Goal: Task Accomplishment & Management: Use online tool/utility

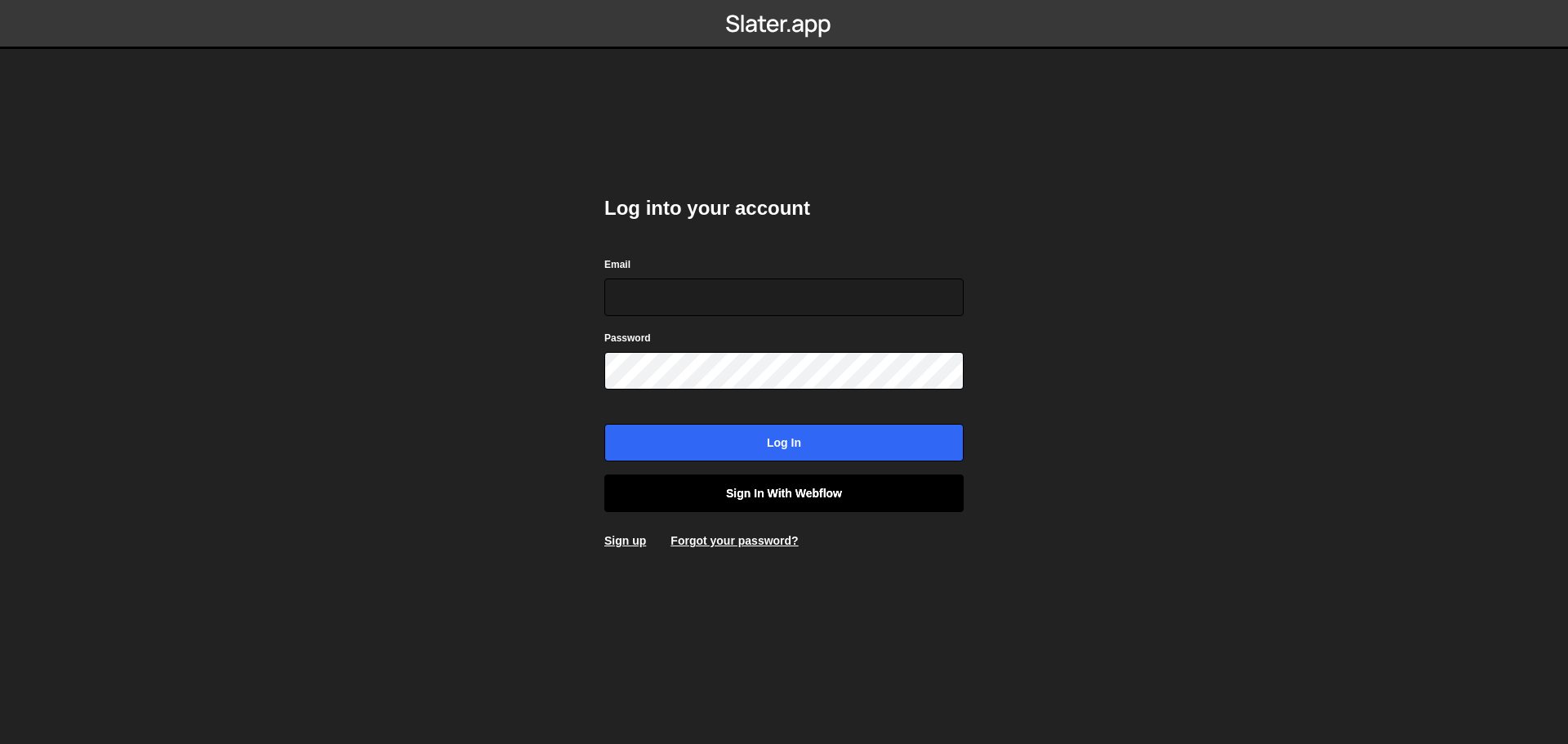
click at [755, 498] on link "Sign in with Webflow" at bounding box center [784, 493] width 359 height 38
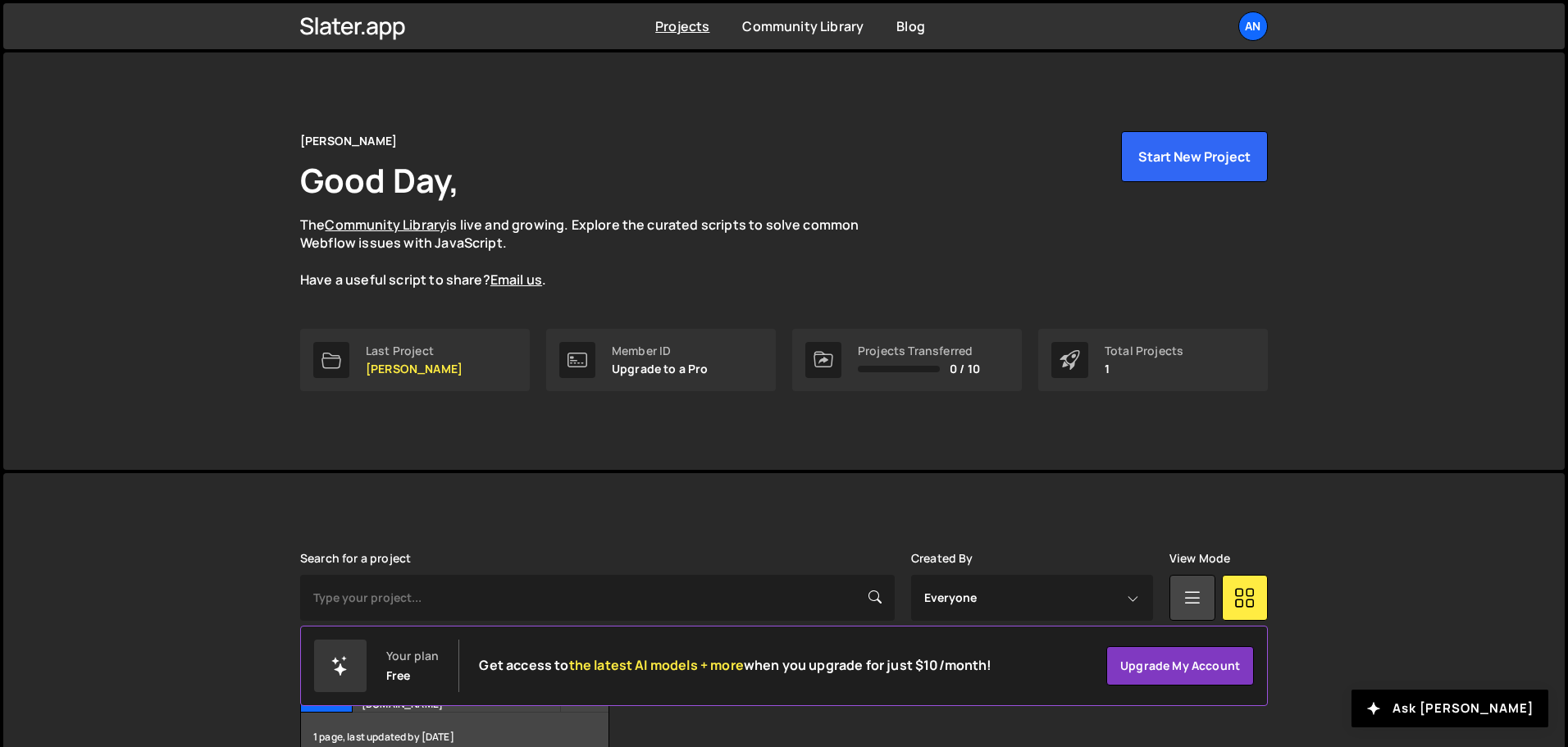
click at [555, 669] on h2 "Get access to the latest AI models + more when you upgrade for just $10/month!" at bounding box center [735, 666] width 512 height 16
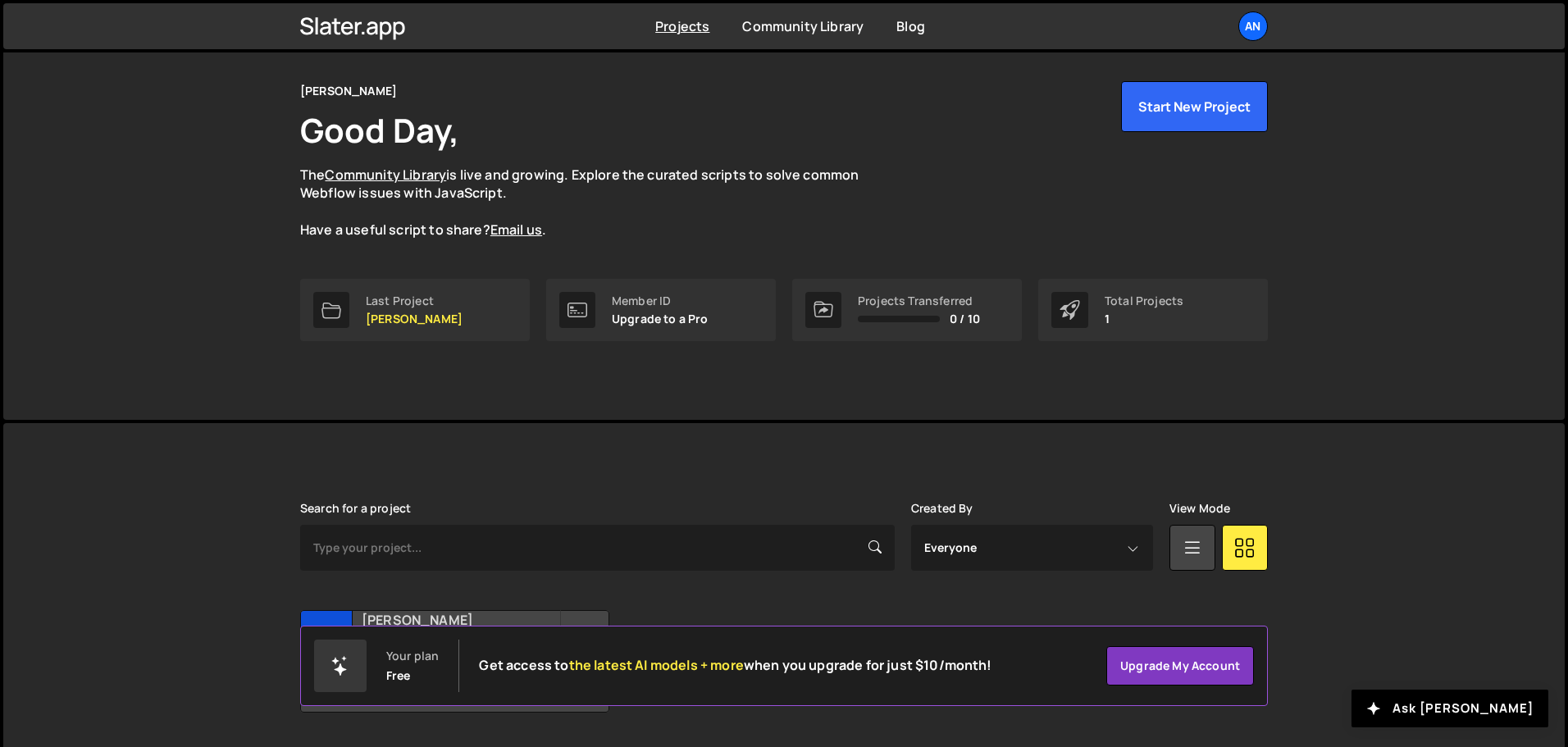
scroll to position [98, 0]
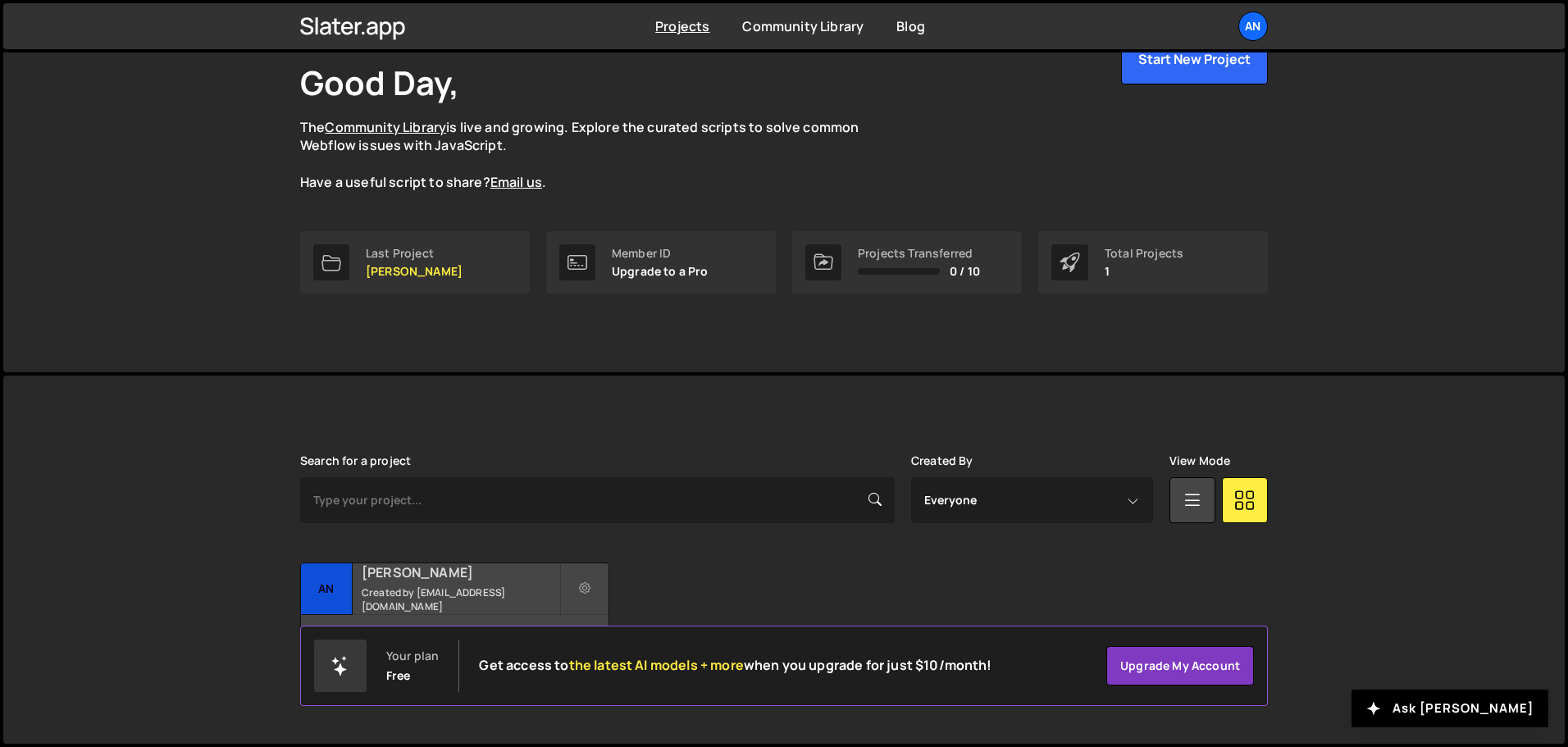
click at [478, 595] on small "Created by andresfelipev947@gmail.com" at bounding box center [460, 599] width 198 height 28
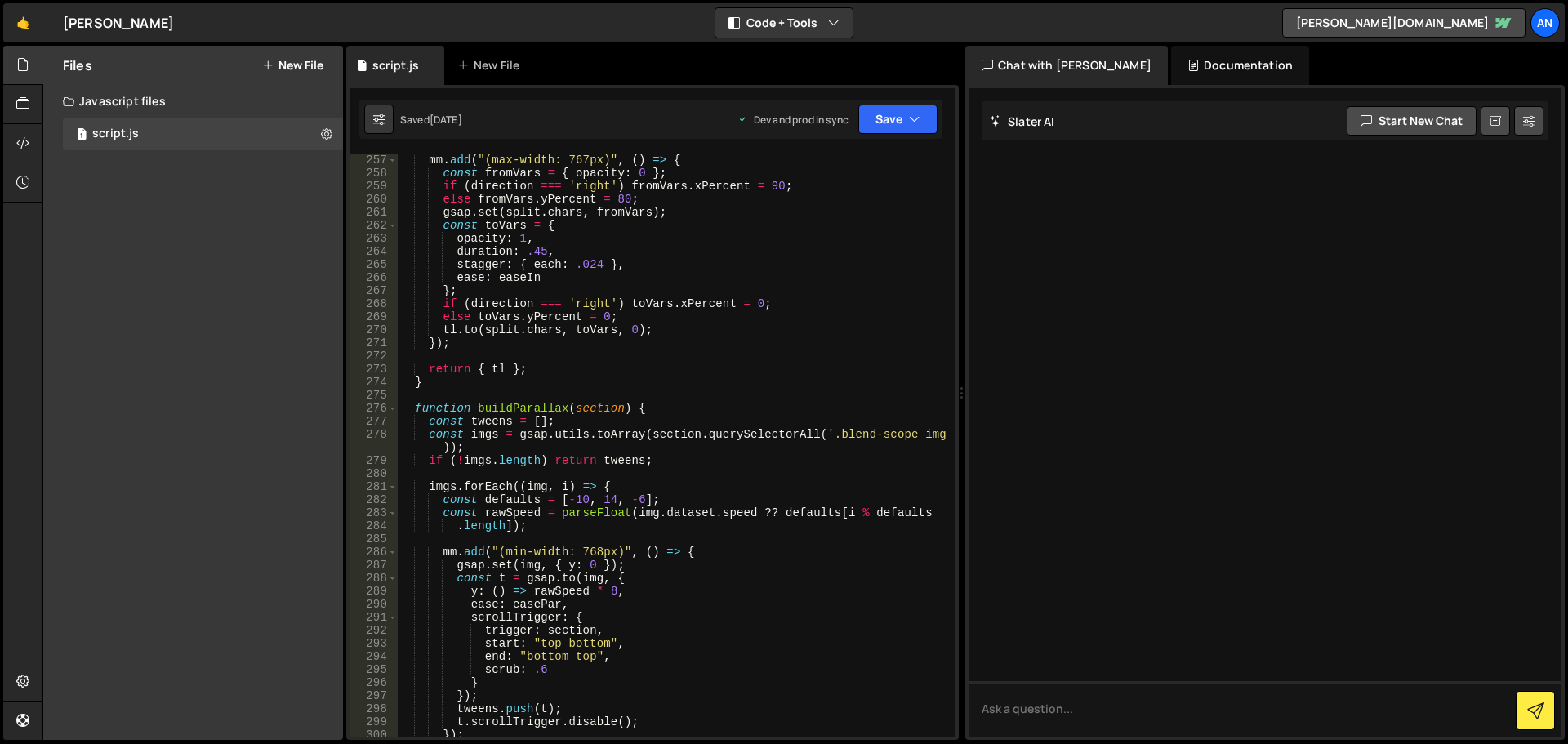
scroll to position [3528, 0]
click at [658, 405] on div "mm . add ( "(max-width: 767px)" , ( ) => { const fromVars = { opacity : 0 } ; i…" at bounding box center [674, 458] width 551 height 610
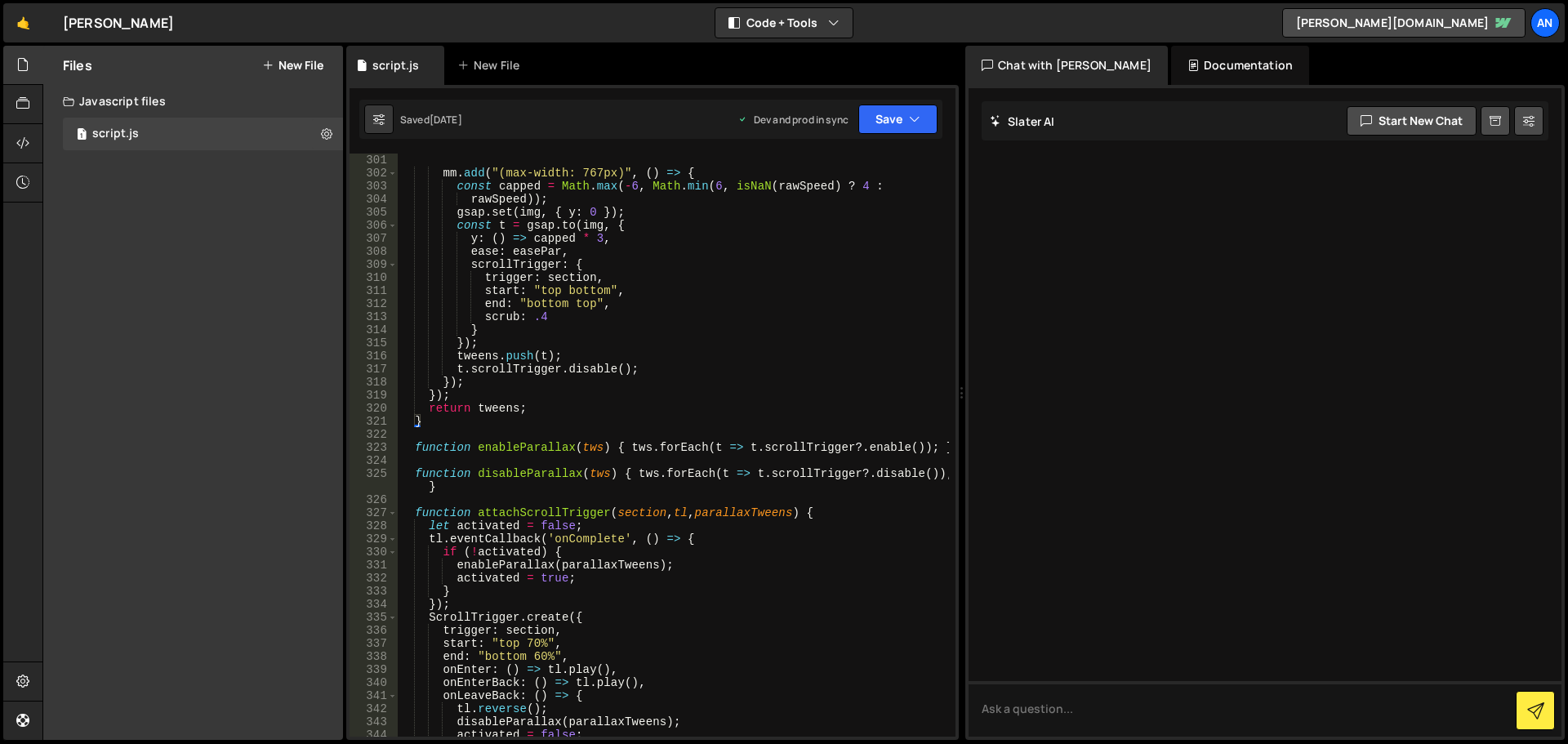
scroll to position [4166, 0]
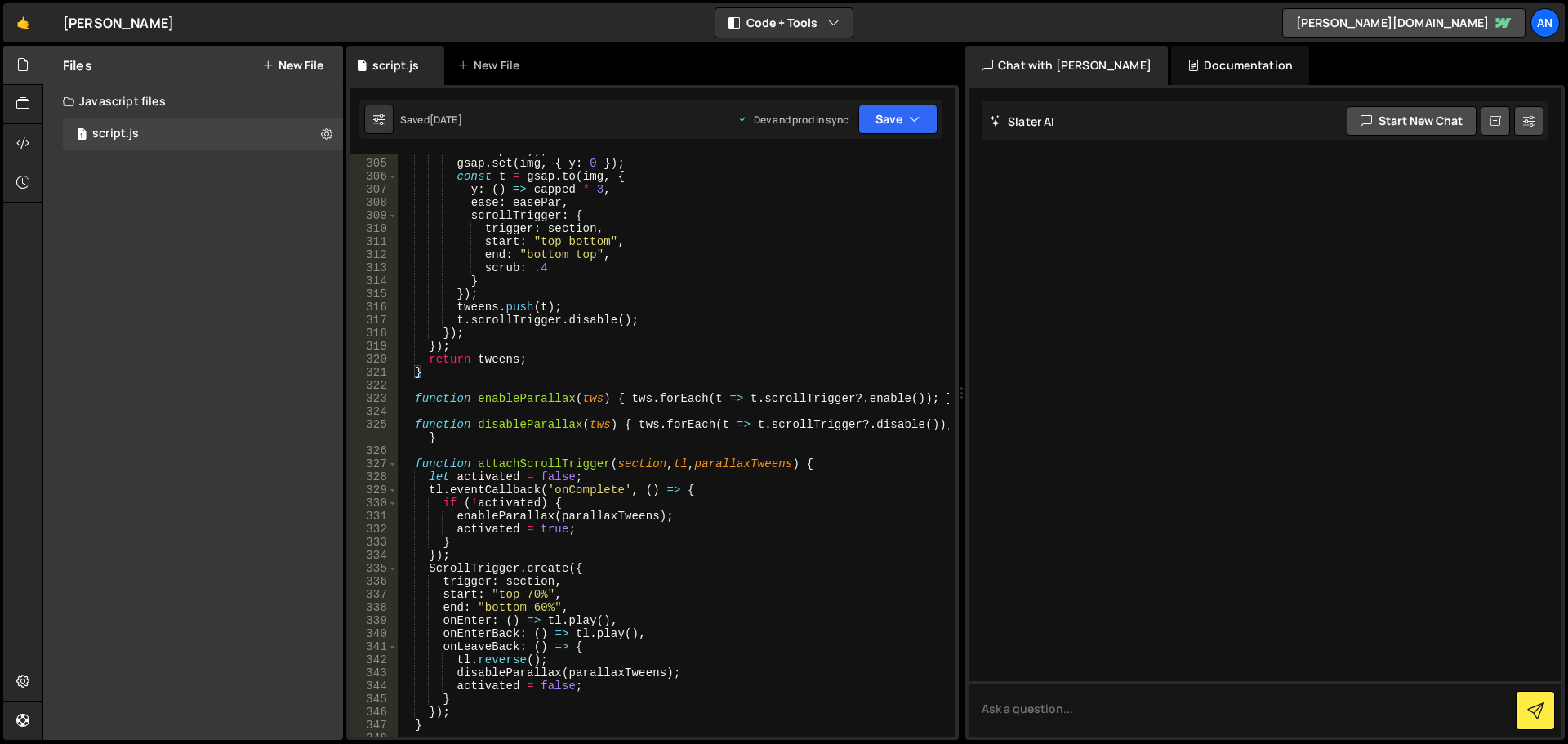
click at [464, 436] on div "rawSpeed )) ; gsap . set ( img , { y : 0 }) ; const t = gsap . to ( img , { y :…" at bounding box center [674, 449] width 551 height 610
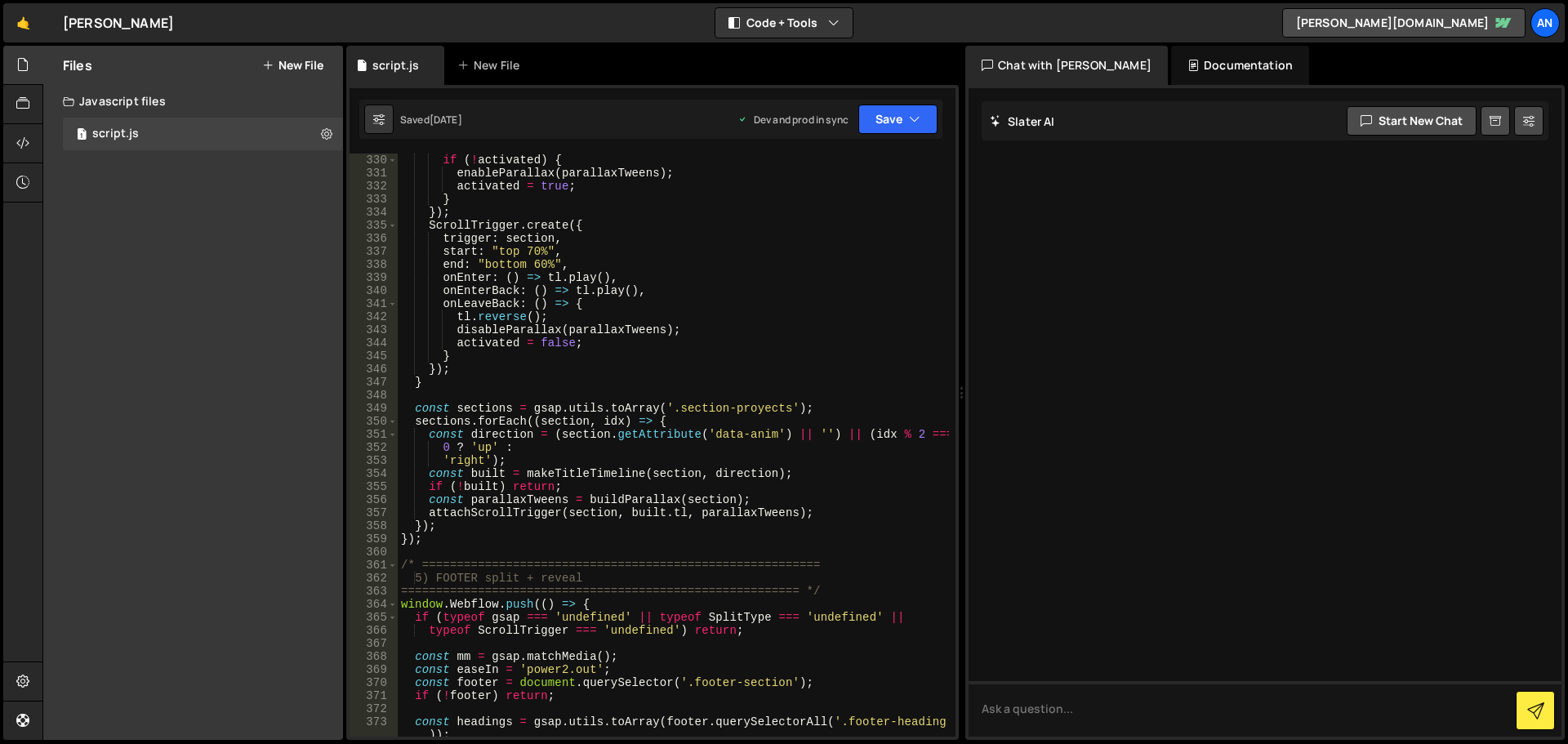
scroll to position [4606, 0]
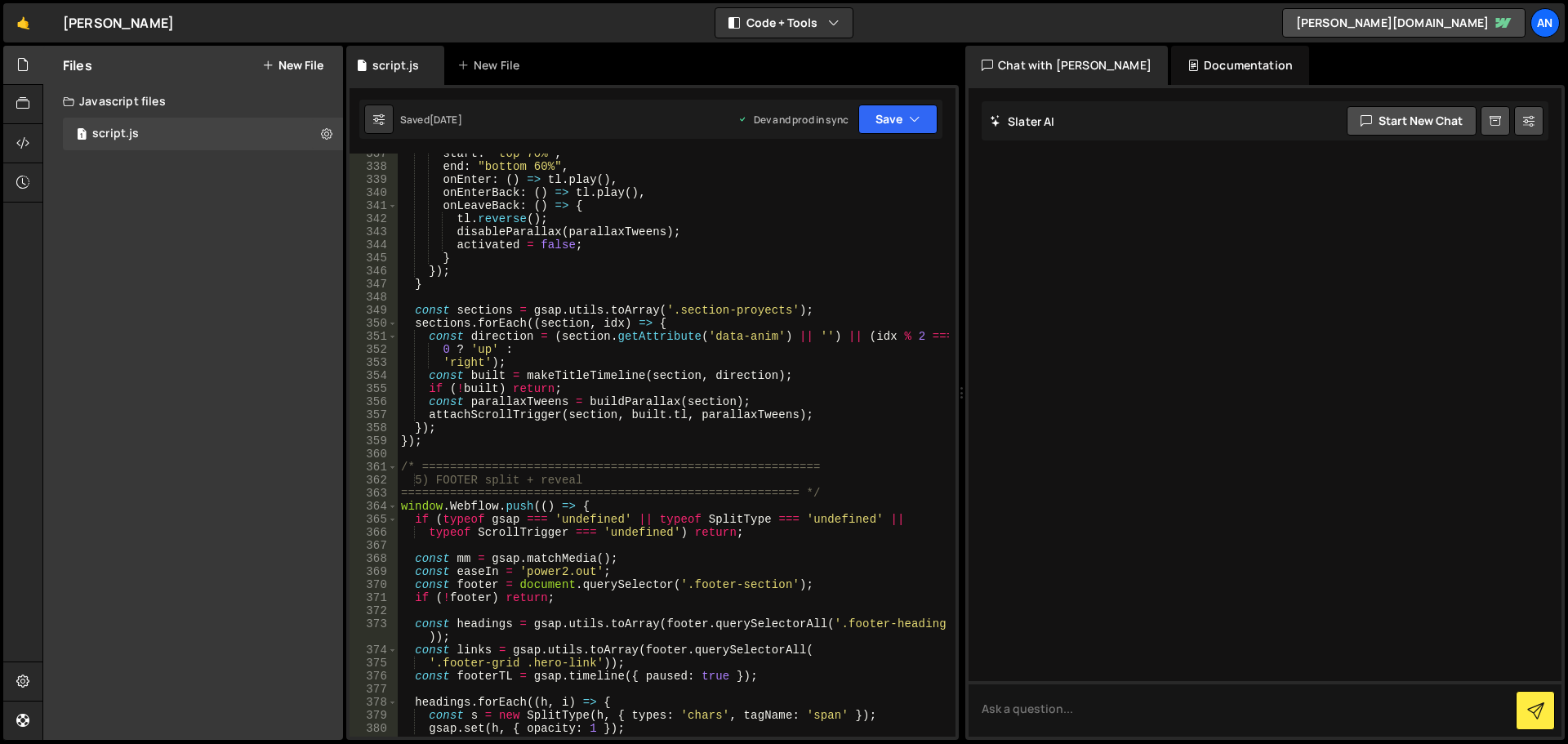
click at [462, 440] on div "start : "top 70%" , end : "bottom 60%" , onEnter : ( ) => tl . play ( ) , onEnt…" at bounding box center [674, 452] width 551 height 610
type textarea "});"
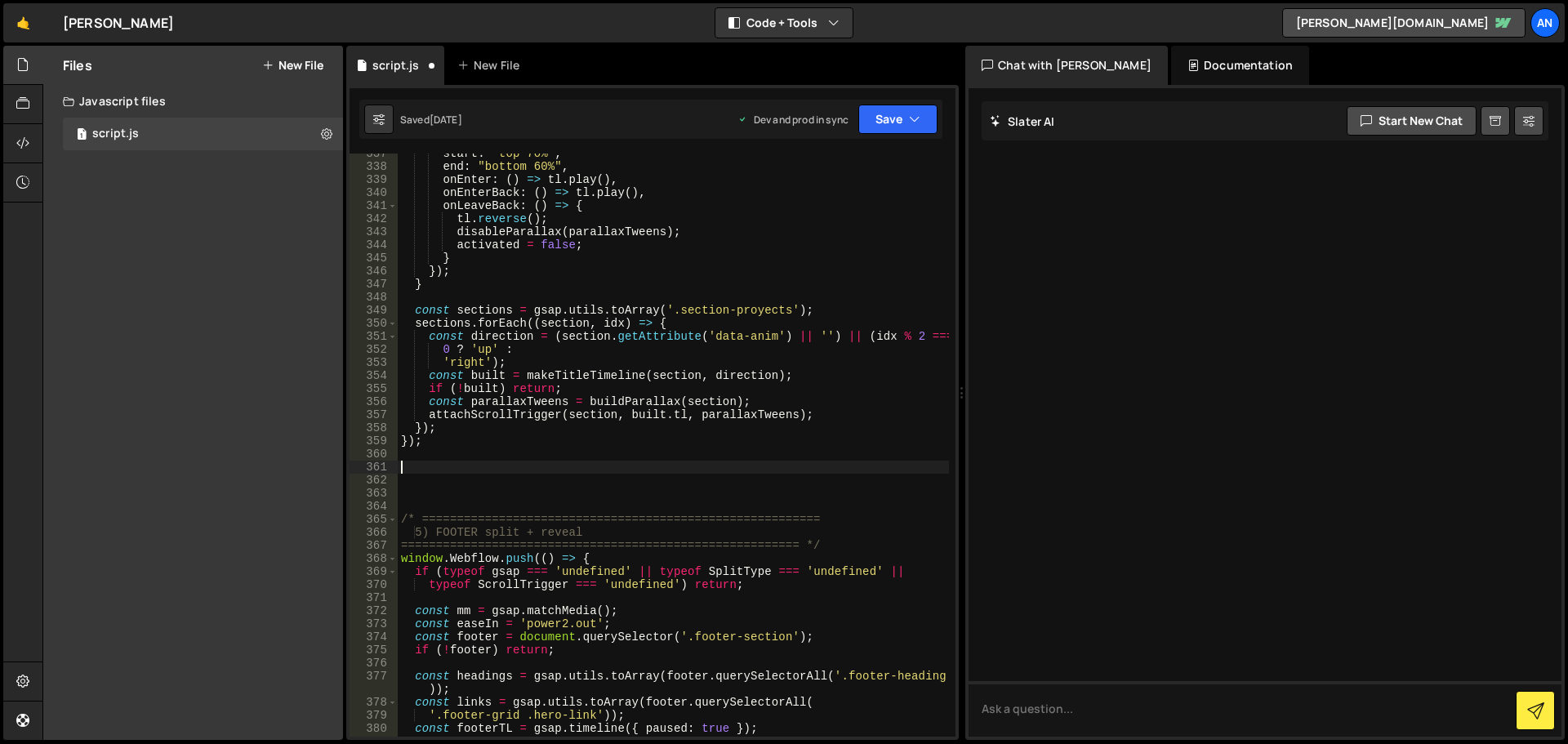
paste textarea "});"
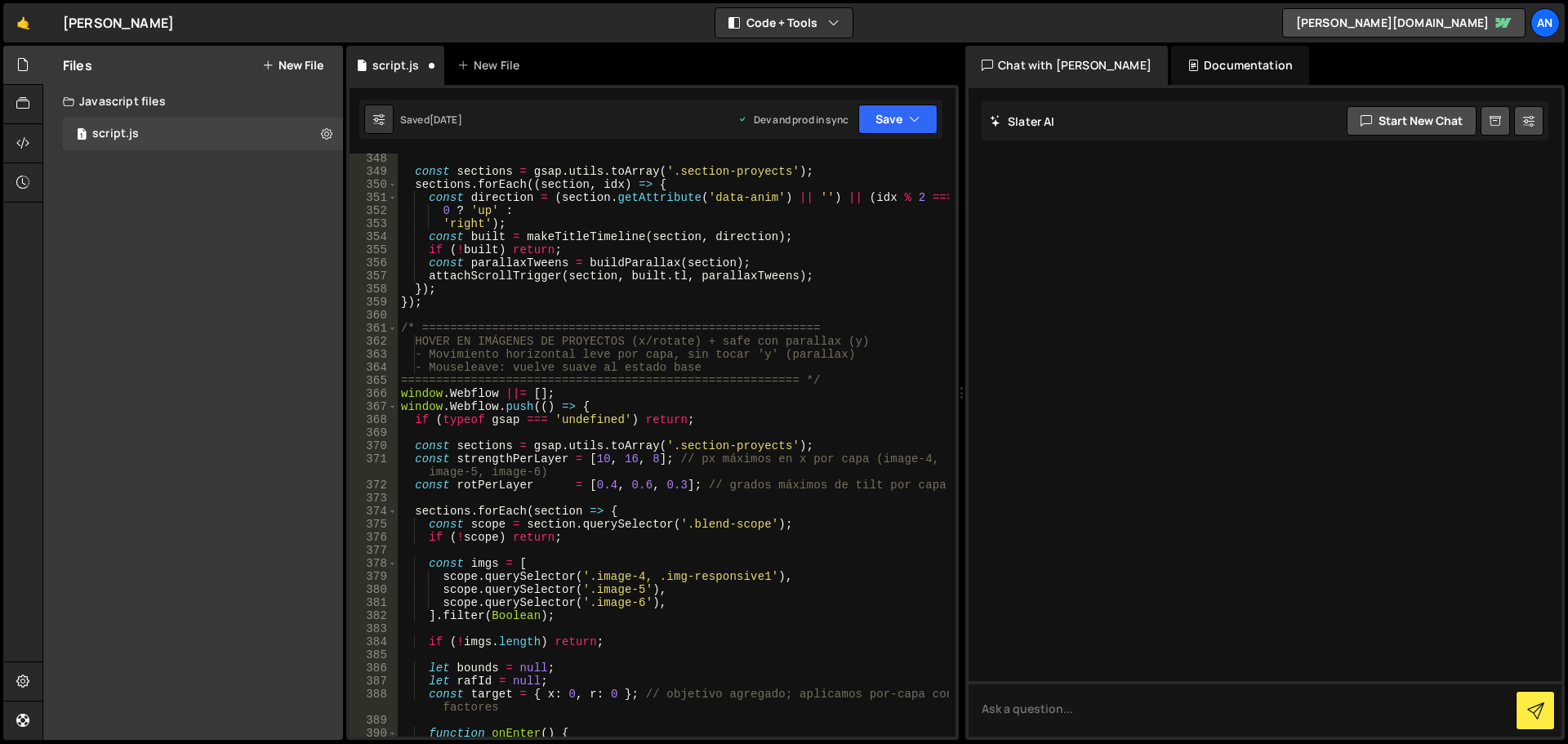
scroll to position [4696, 0]
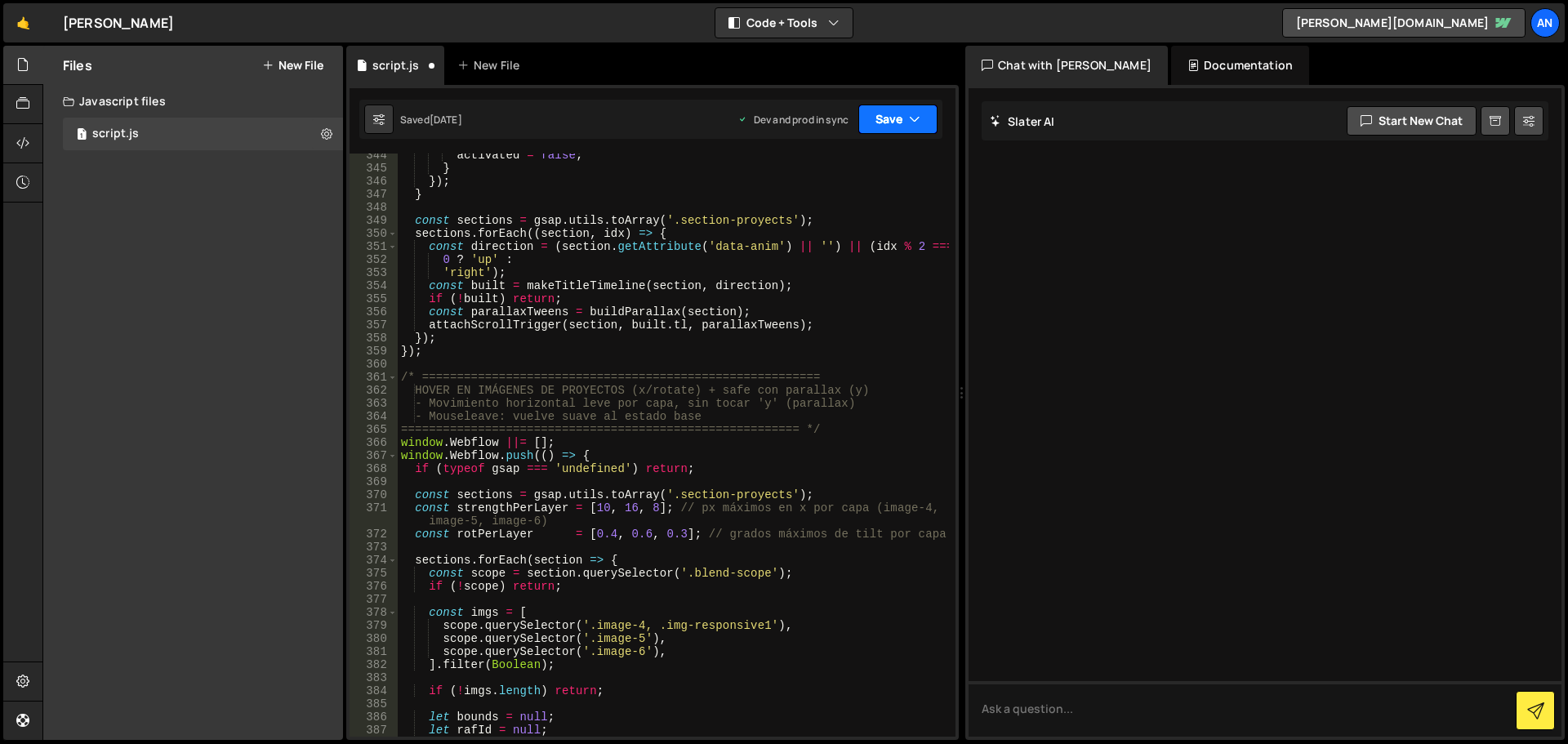
click at [883, 119] on button "Save" at bounding box center [898, 119] width 80 height 30
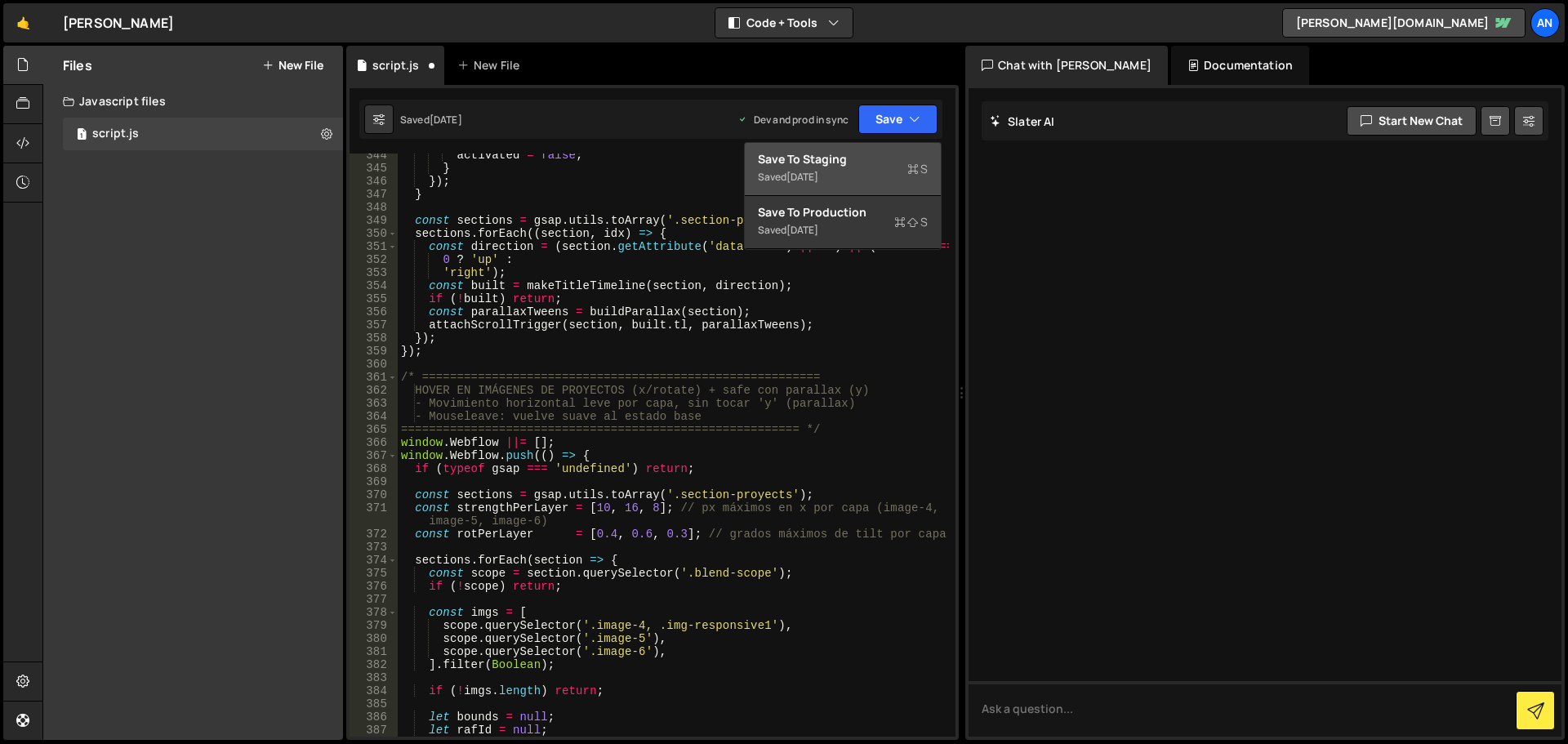
click at [867, 164] on div "Save to Staging S" at bounding box center [843, 159] width 170 height 16
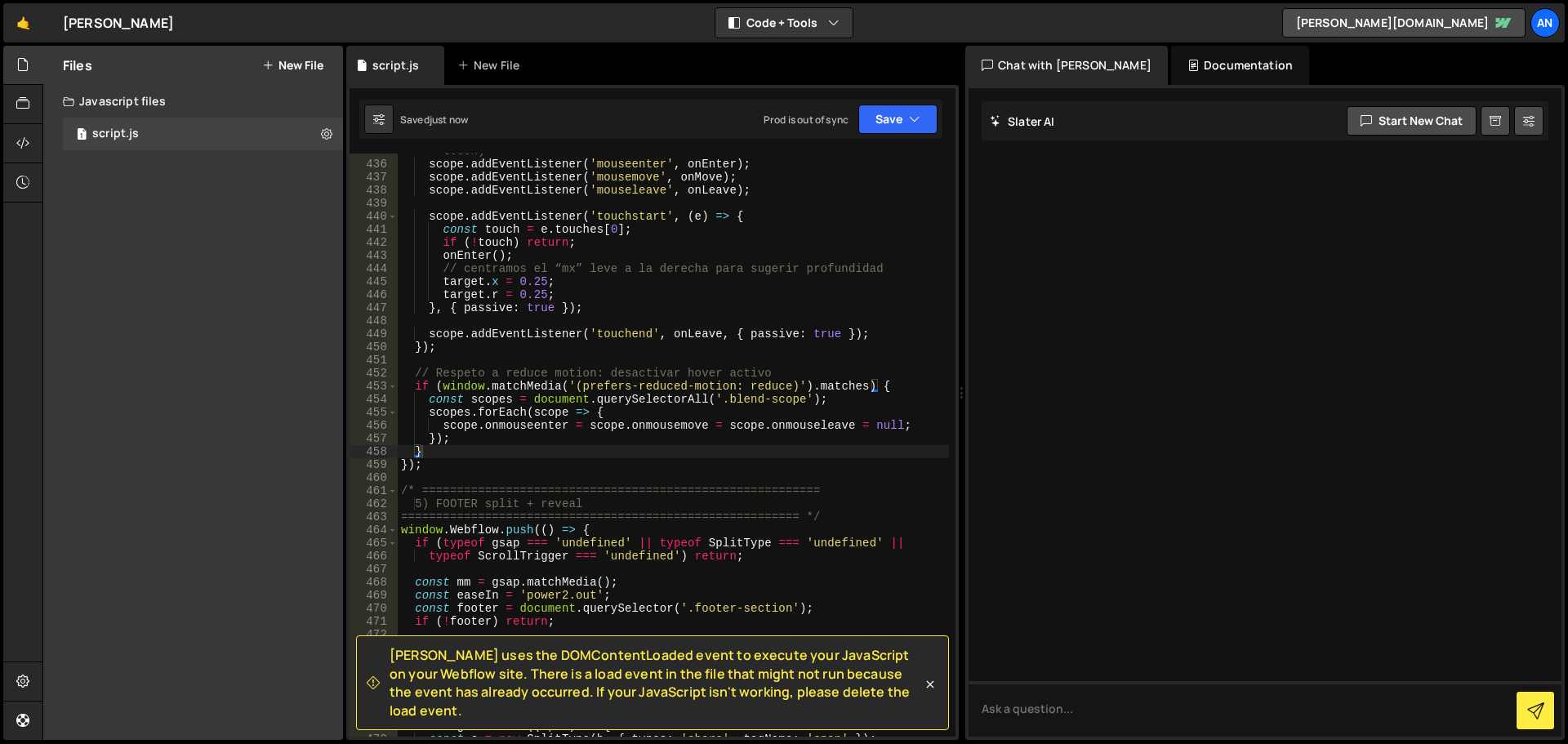
scroll to position [5844, 0]
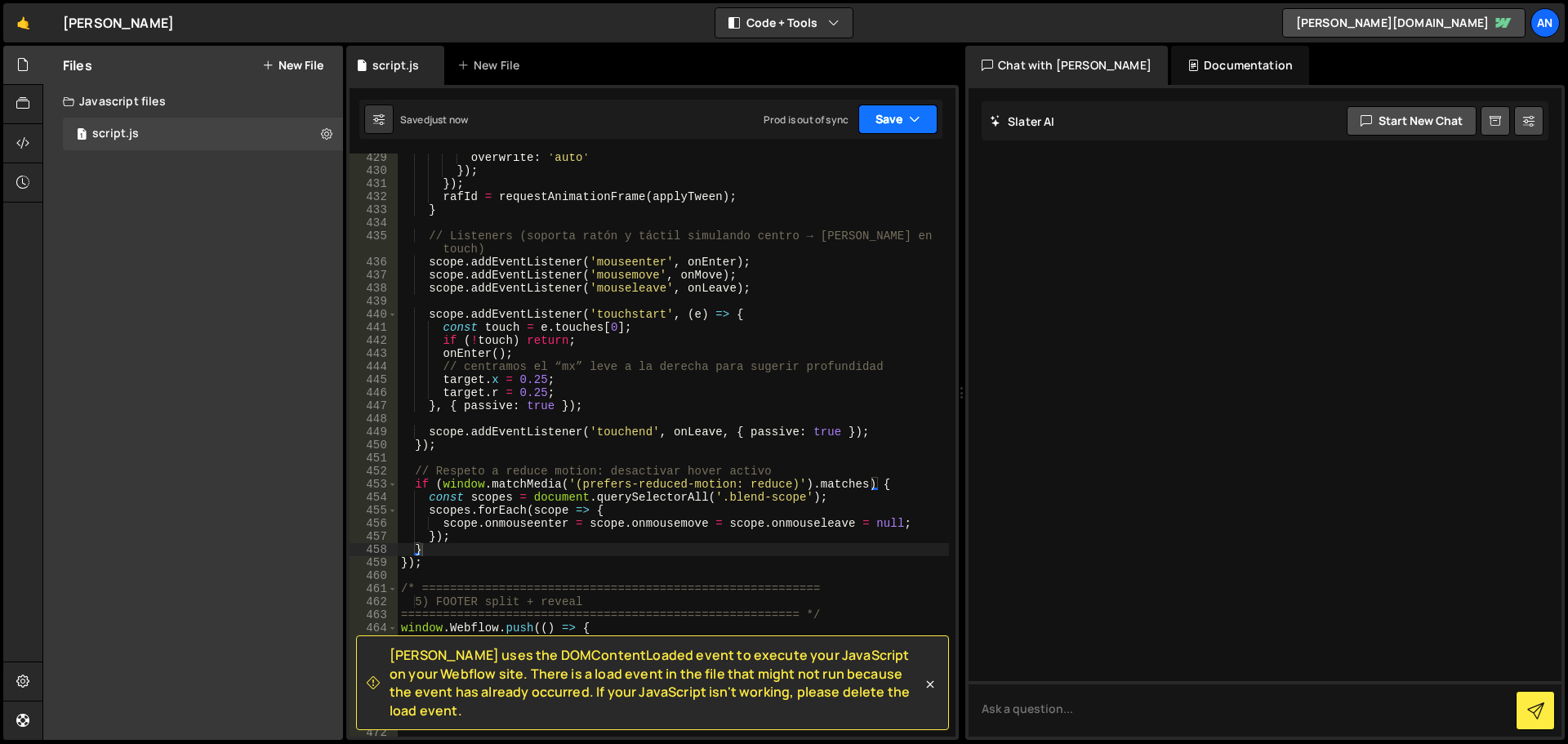
click at [875, 123] on button "Save" at bounding box center [898, 119] width 80 height 30
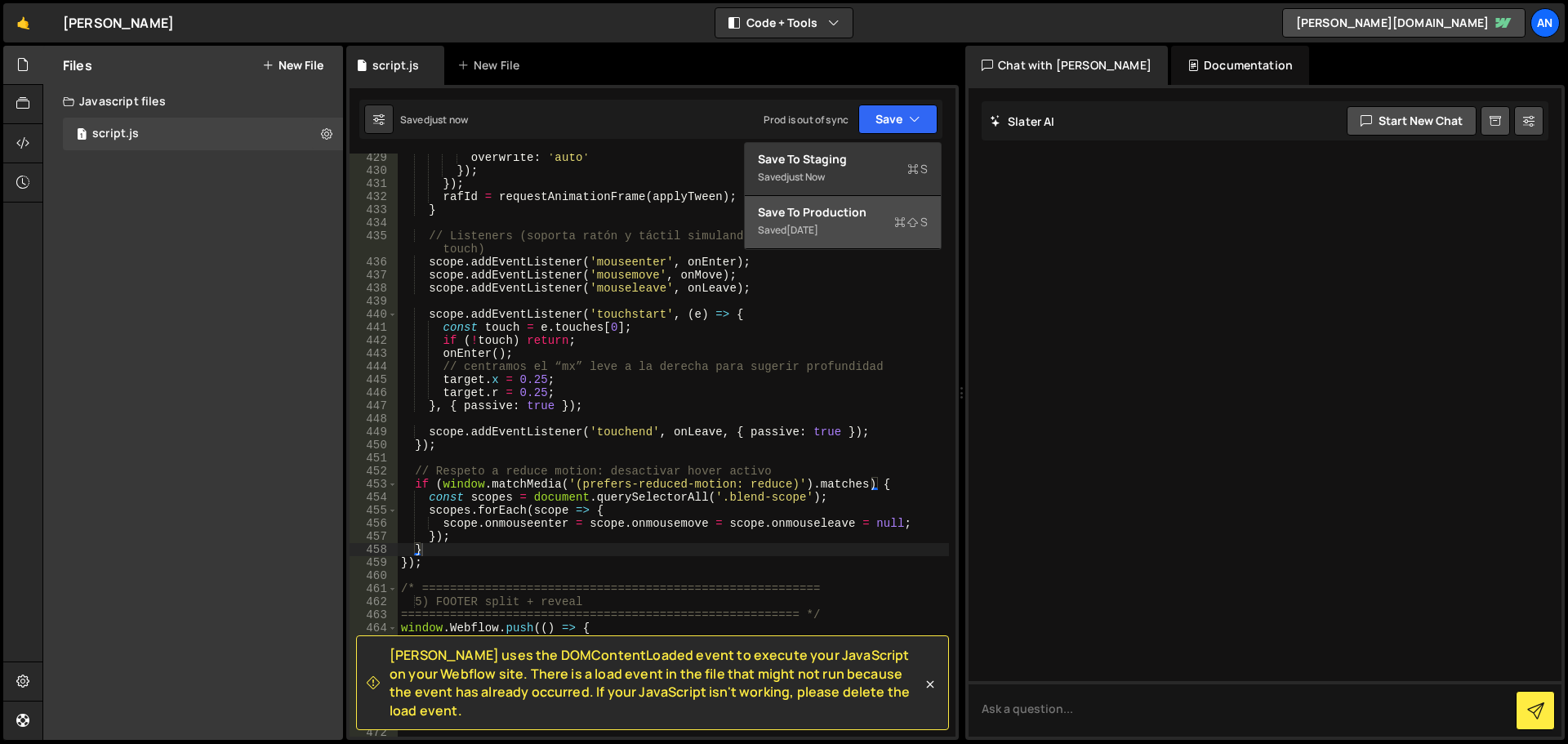
click at [866, 215] on div "Save to Production S" at bounding box center [843, 212] width 170 height 16
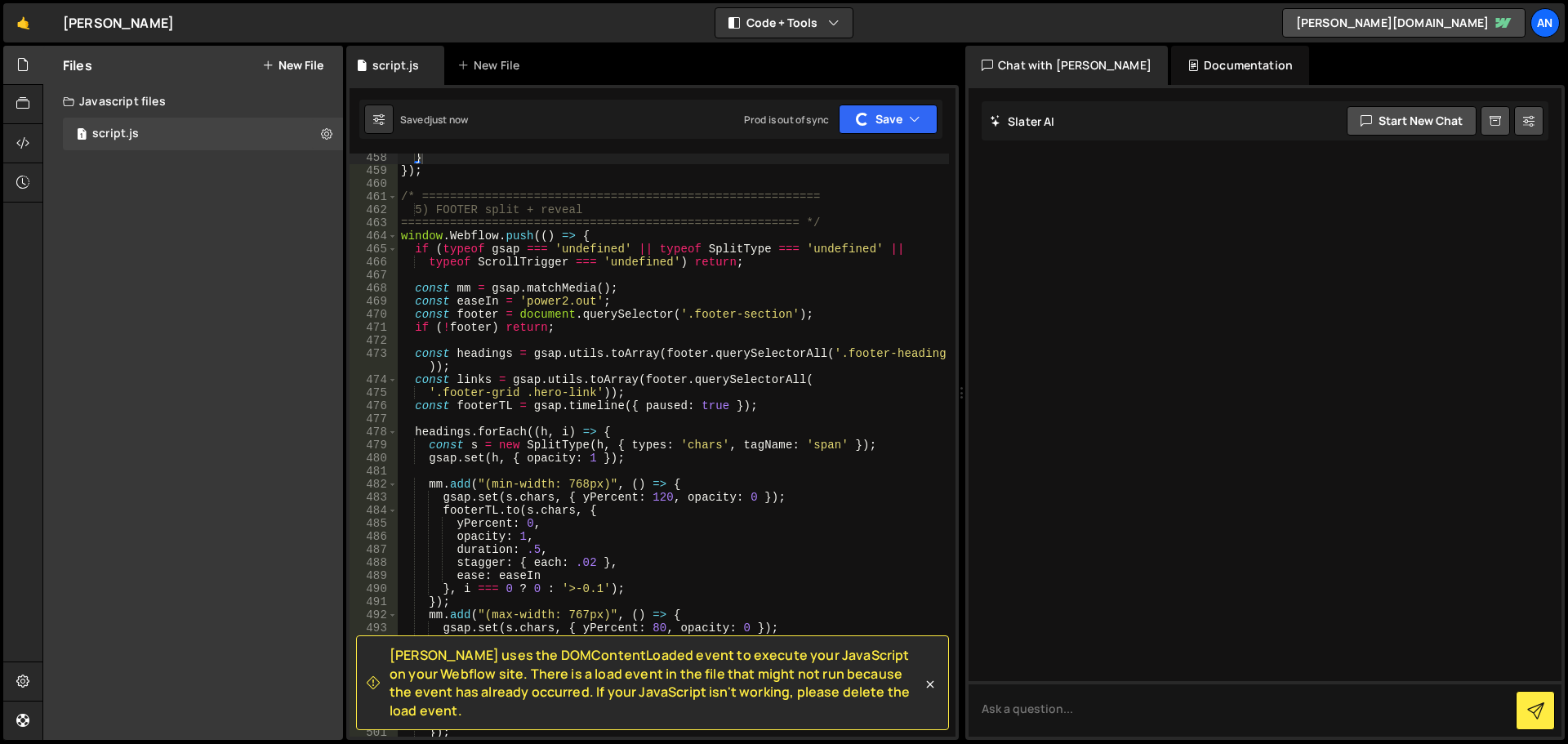
scroll to position [6333, 0]
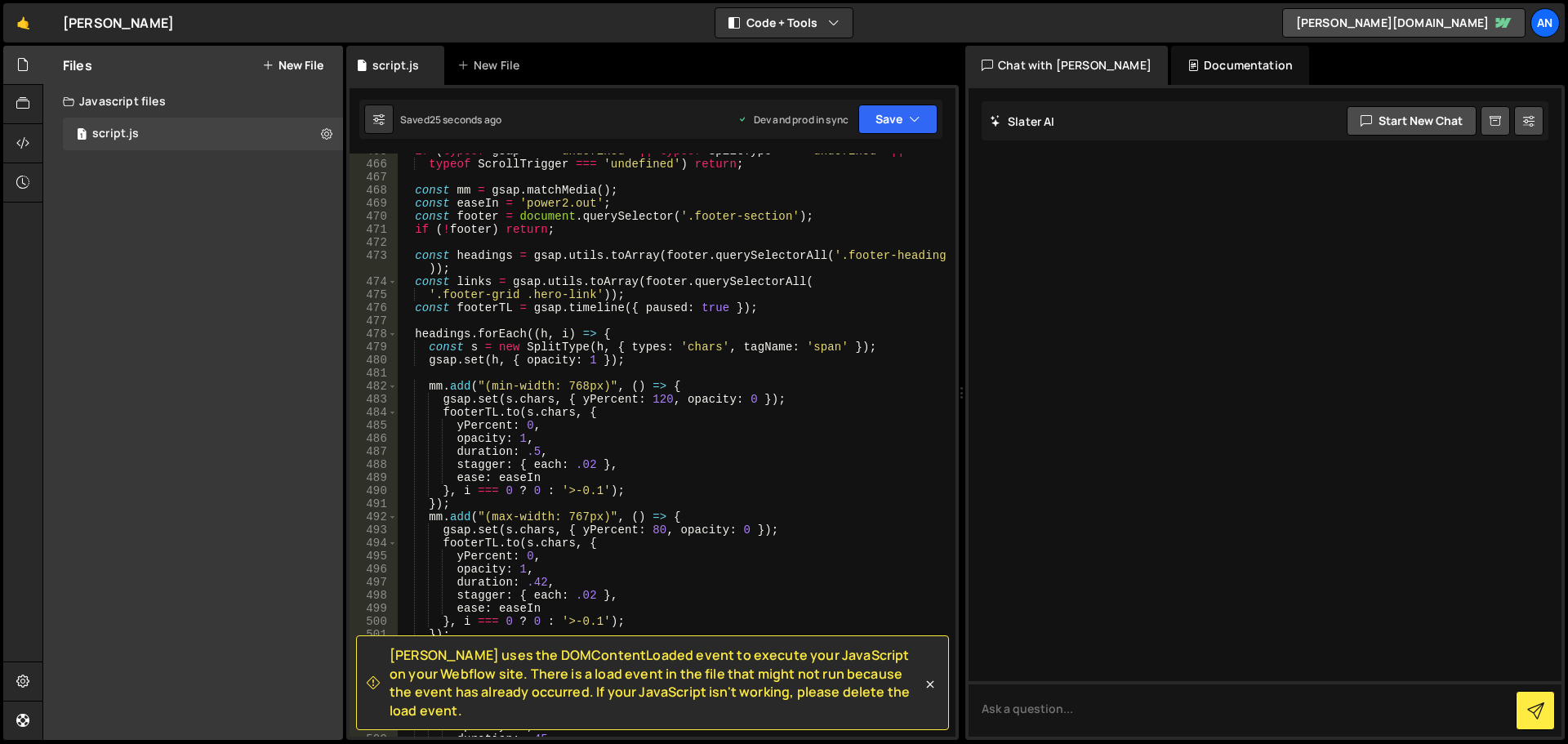
click at [765, 486] on div "if ( typeof gsap === 'undefined' || typeof SplitType === 'undefined' || typeof …" at bounding box center [674, 449] width 551 height 610
type textarea "})();"
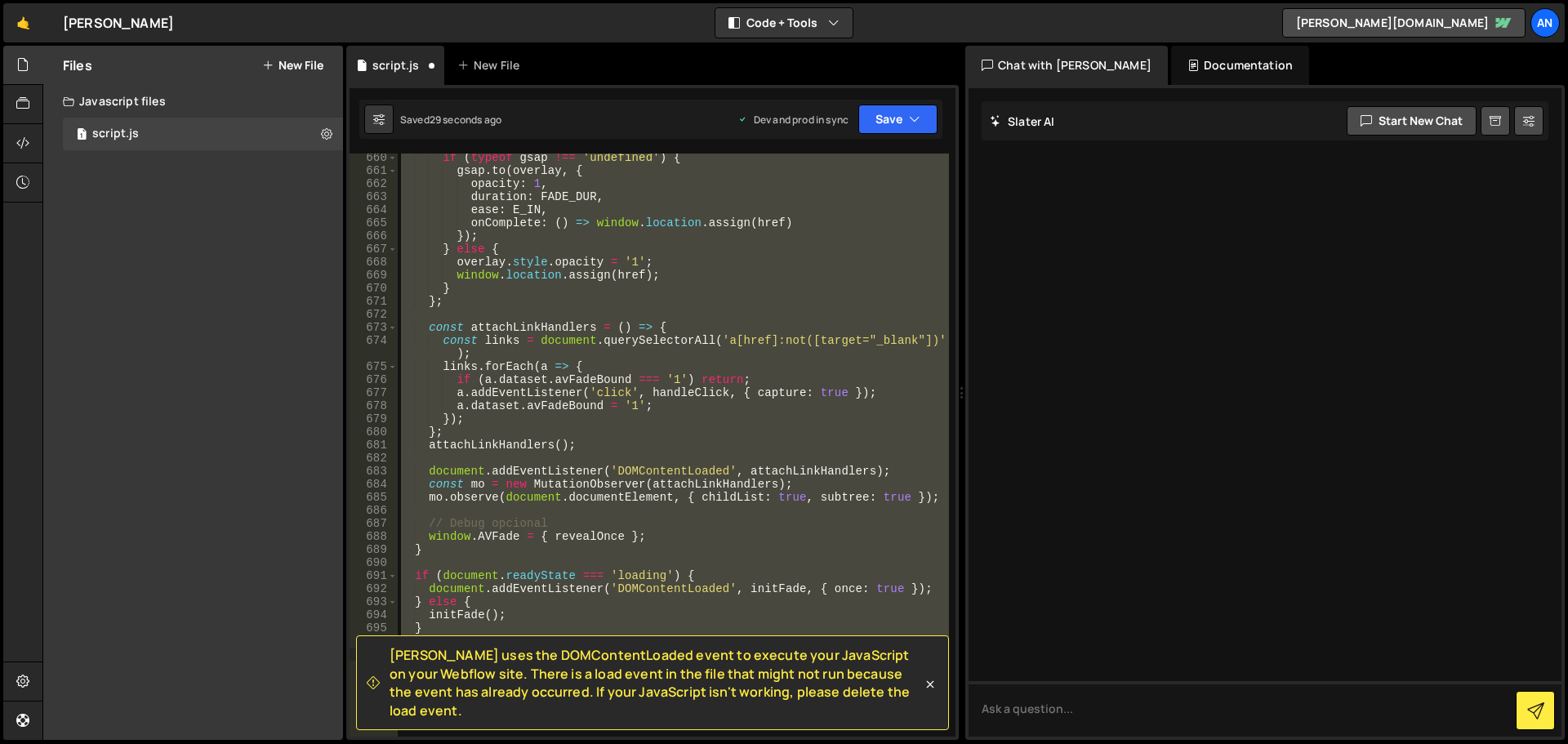
scroll to position [4621, 0]
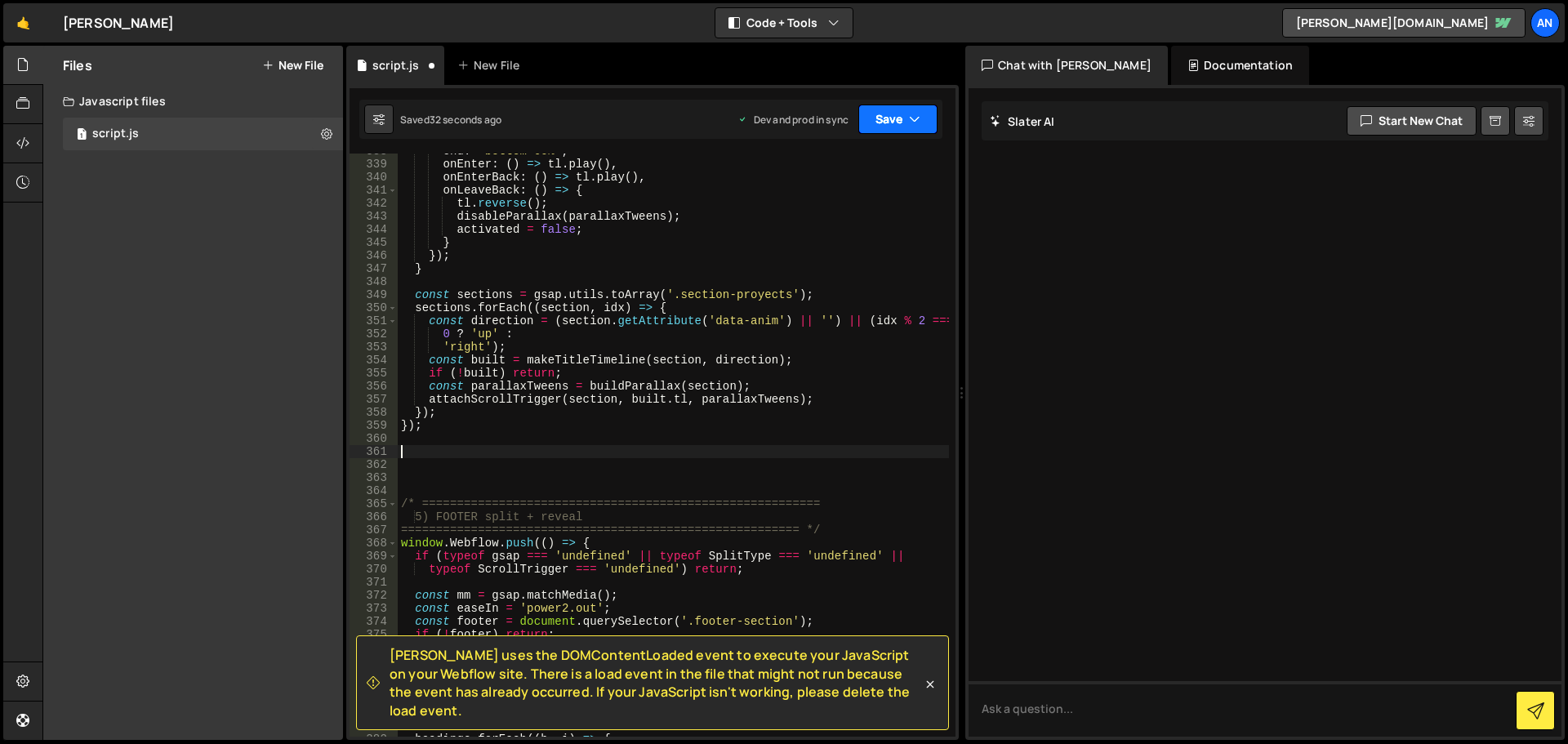
click at [890, 121] on button "Save" at bounding box center [898, 119] width 80 height 30
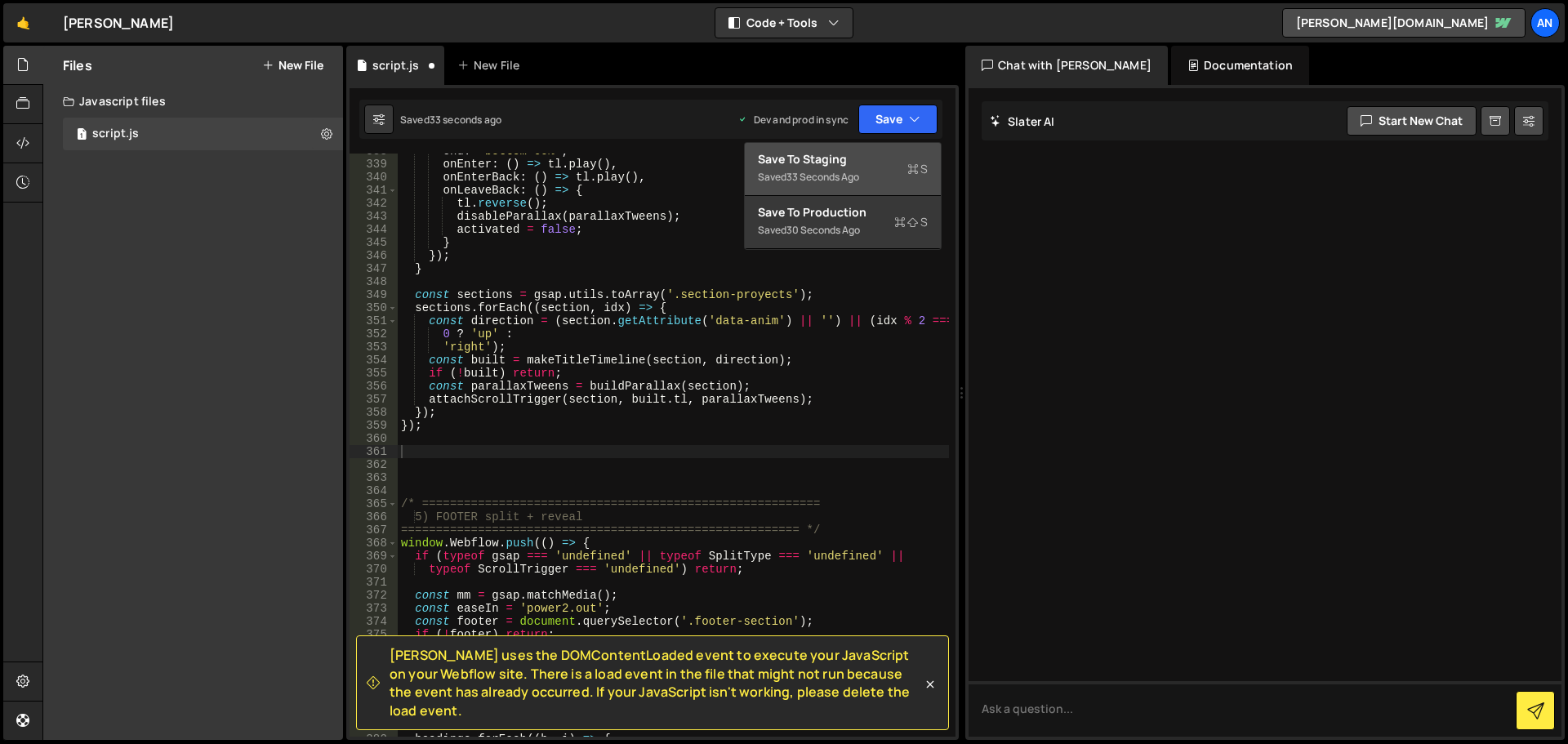
click at [864, 178] on div "Saved 33 seconds ago" at bounding box center [843, 177] width 170 height 20
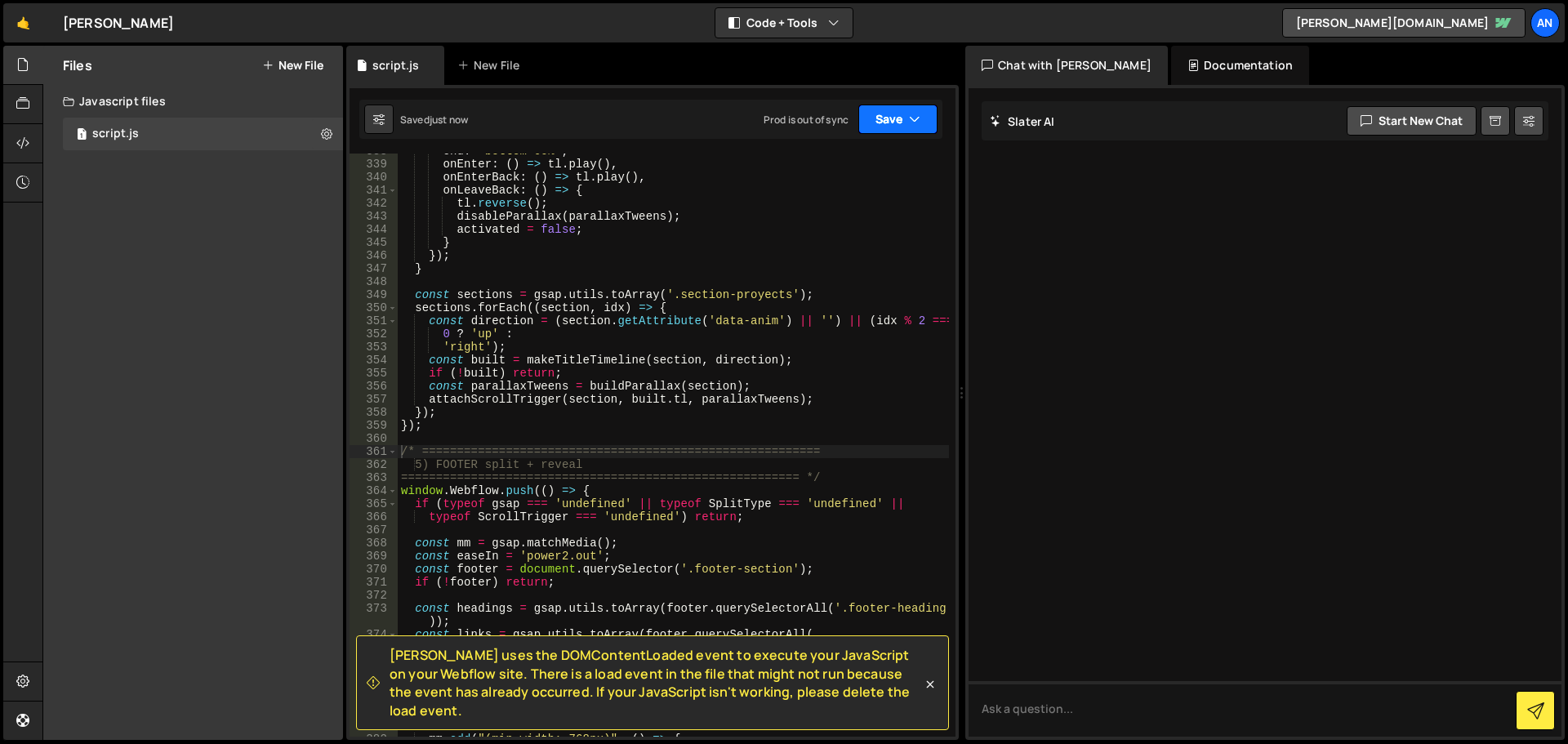
click at [883, 120] on button "Save" at bounding box center [898, 119] width 80 height 30
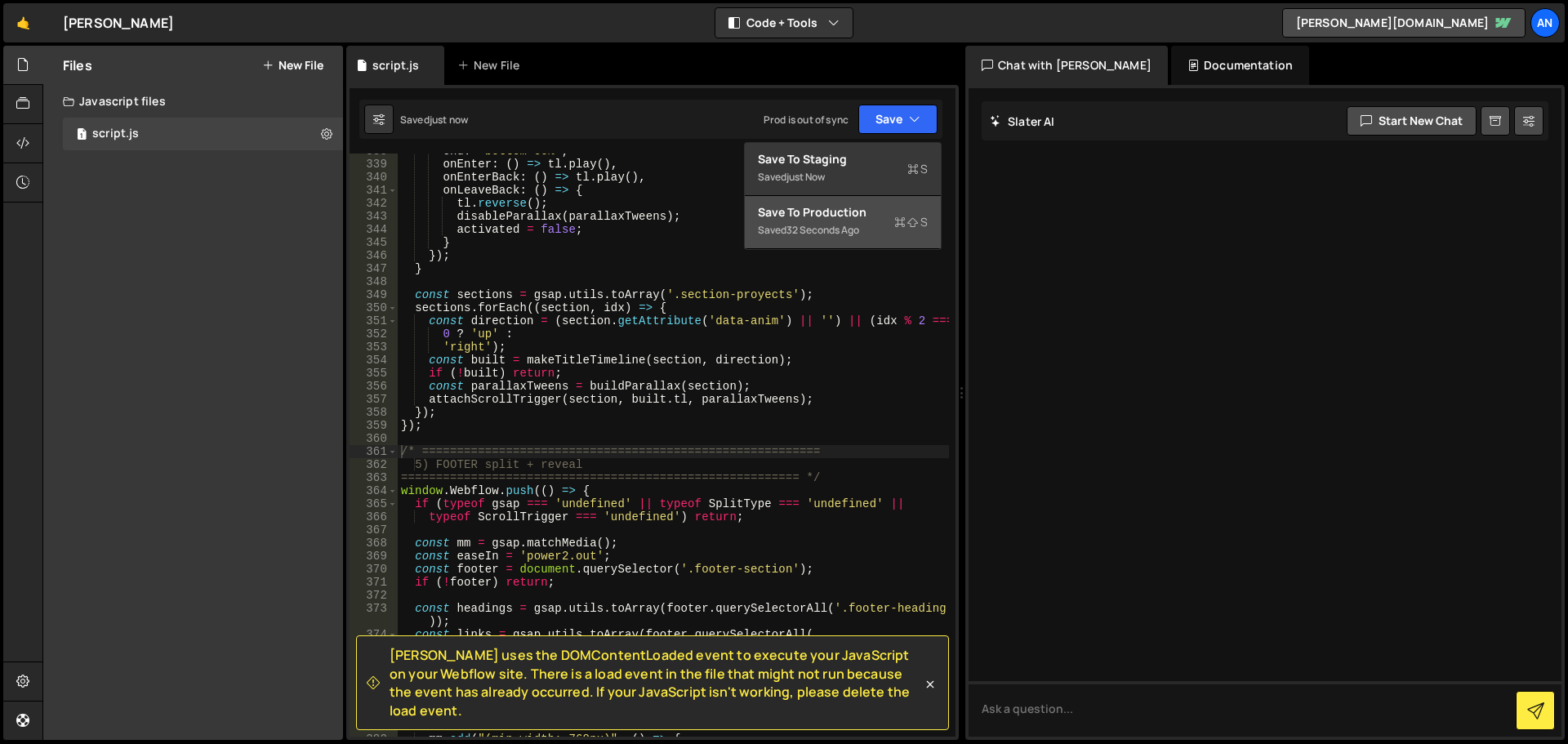
click at [856, 216] on div "Save to Production S" at bounding box center [843, 212] width 170 height 16
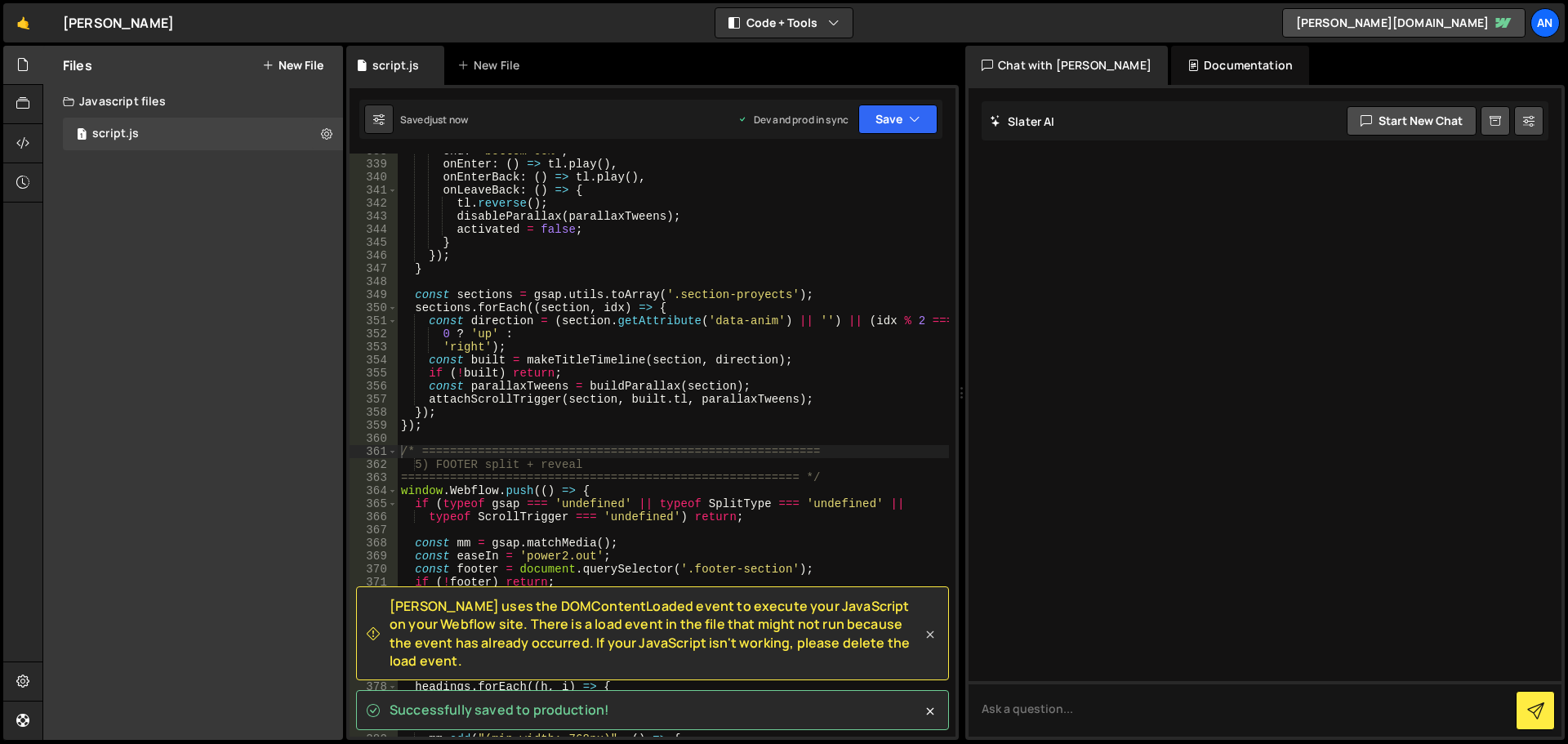
click at [927, 643] on icon at bounding box center [930, 635] width 16 height 16
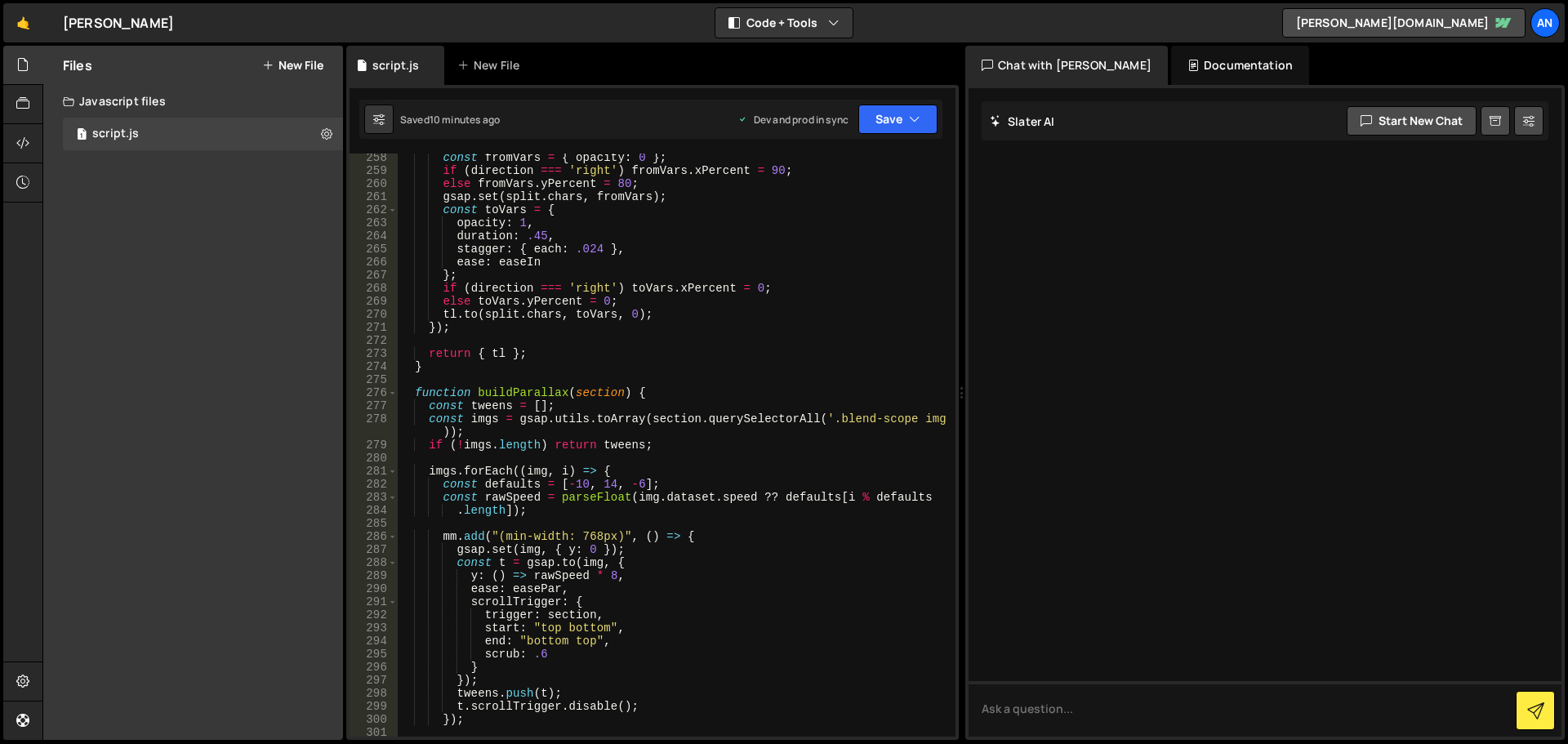
scroll to position [3593, 0]
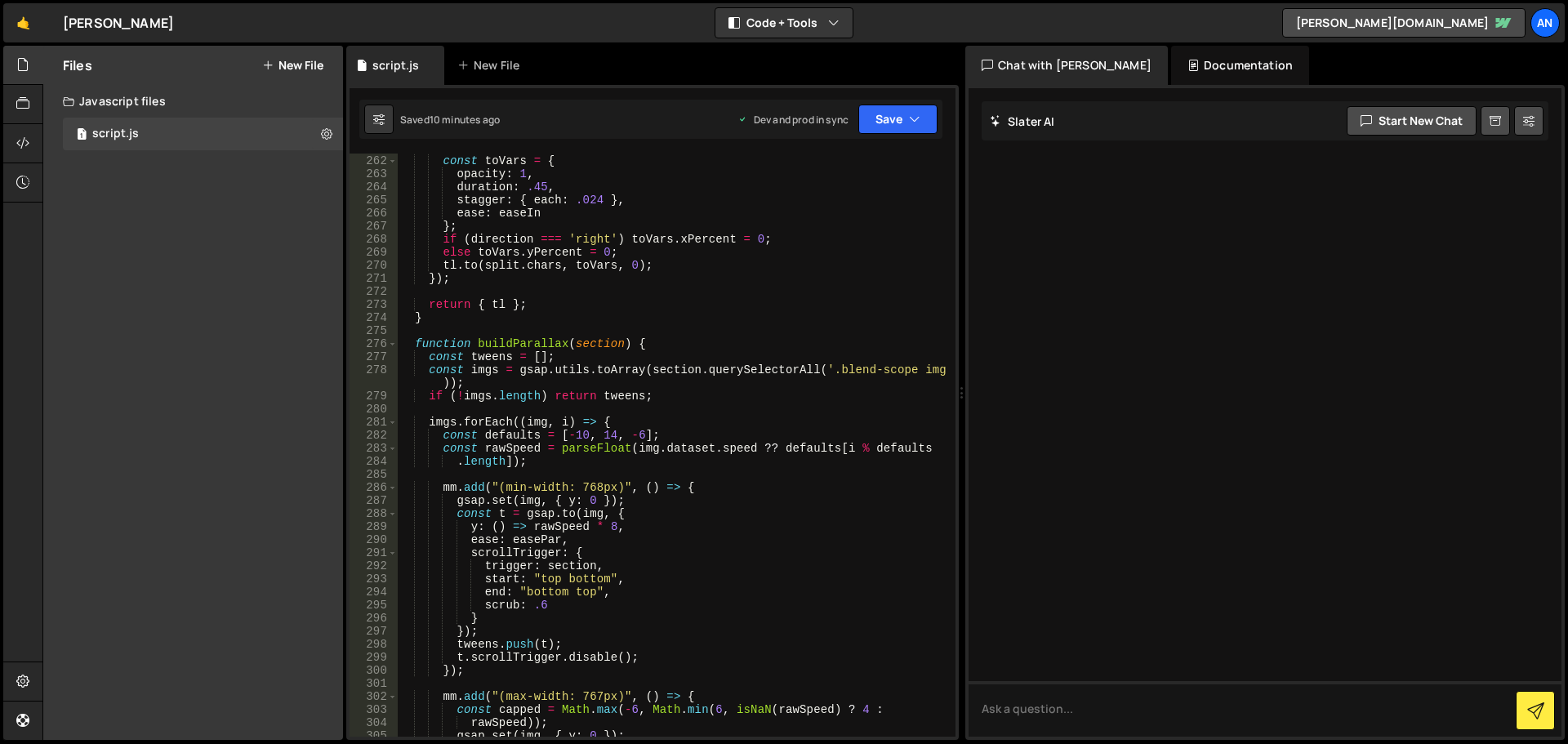
click at [686, 333] on div "gsap . set ( split . chars , fromVars ) ; const toVars = { opacity : 1 , durati…" at bounding box center [674, 446] width 551 height 610
click at [665, 342] on div "gsap . set ( split . chars , fromVars ) ; const toVars = { opacity : 1 , durati…" at bounding box center [674, 446] width 551 height 610
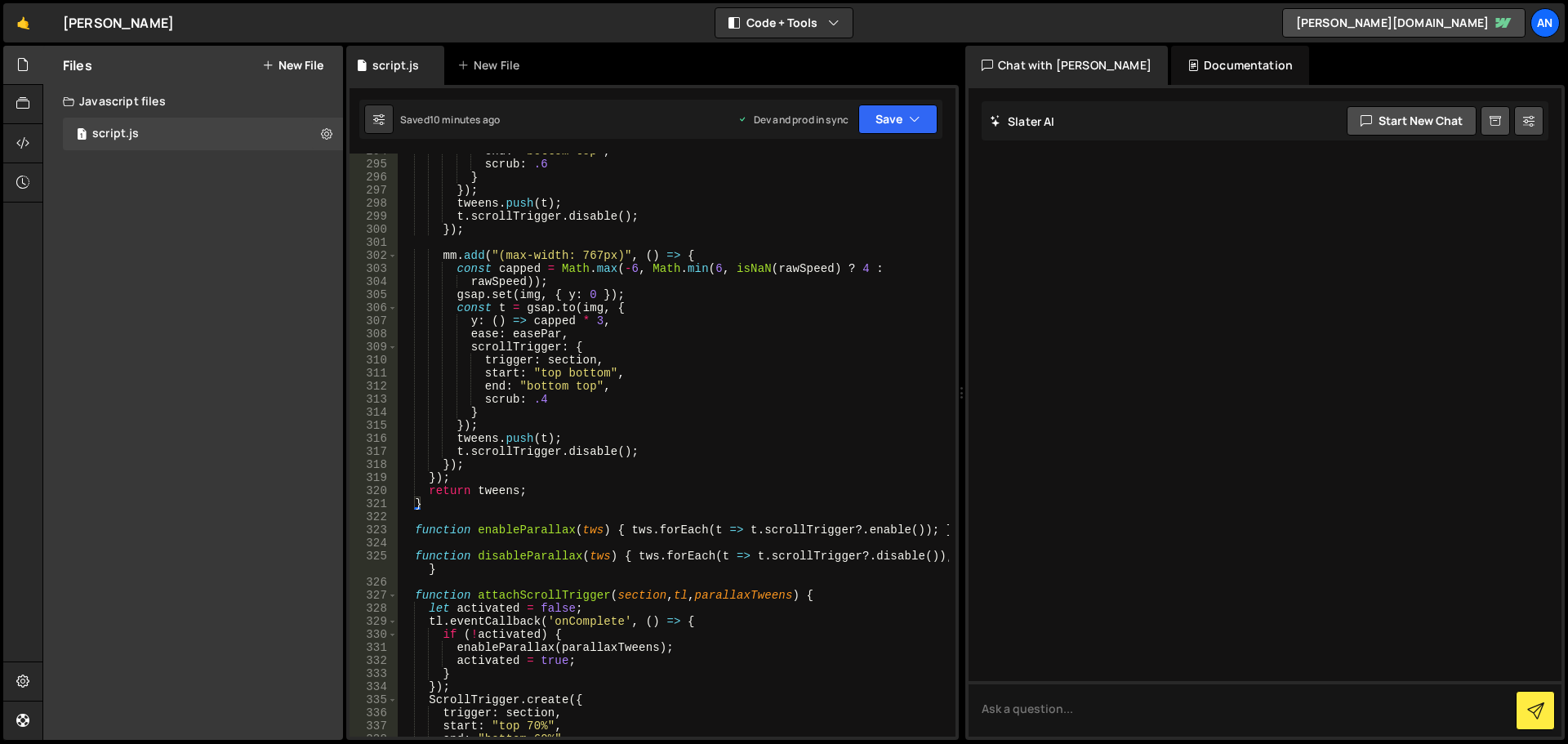
scroll to position [4181, 0]
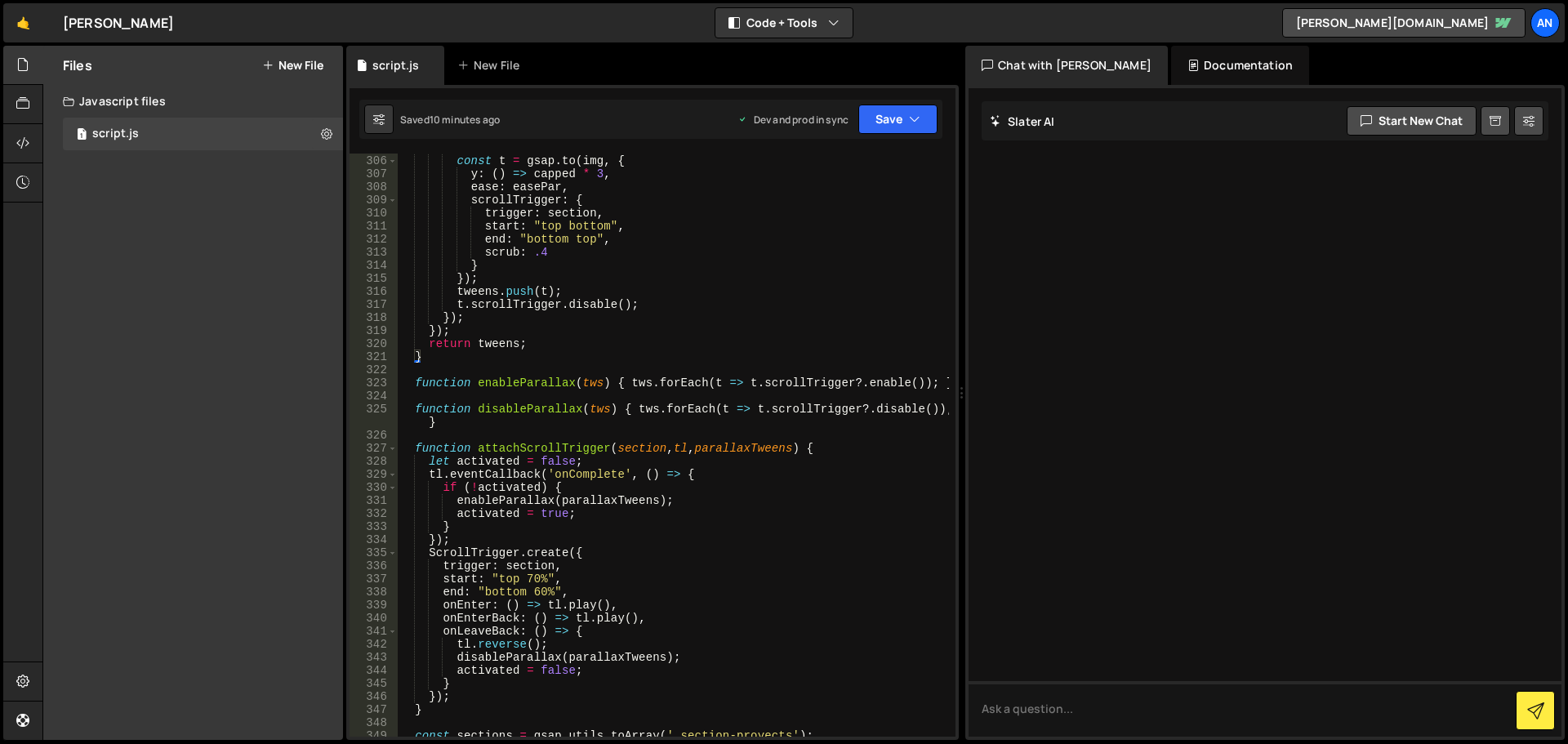
click at [941, 386] on div "gsap . set ( img , { y : 0 }) ; const t = gsap . to ( img , { y : ( ) => capped…" at bounding box center [674, 446] width 551 height 610
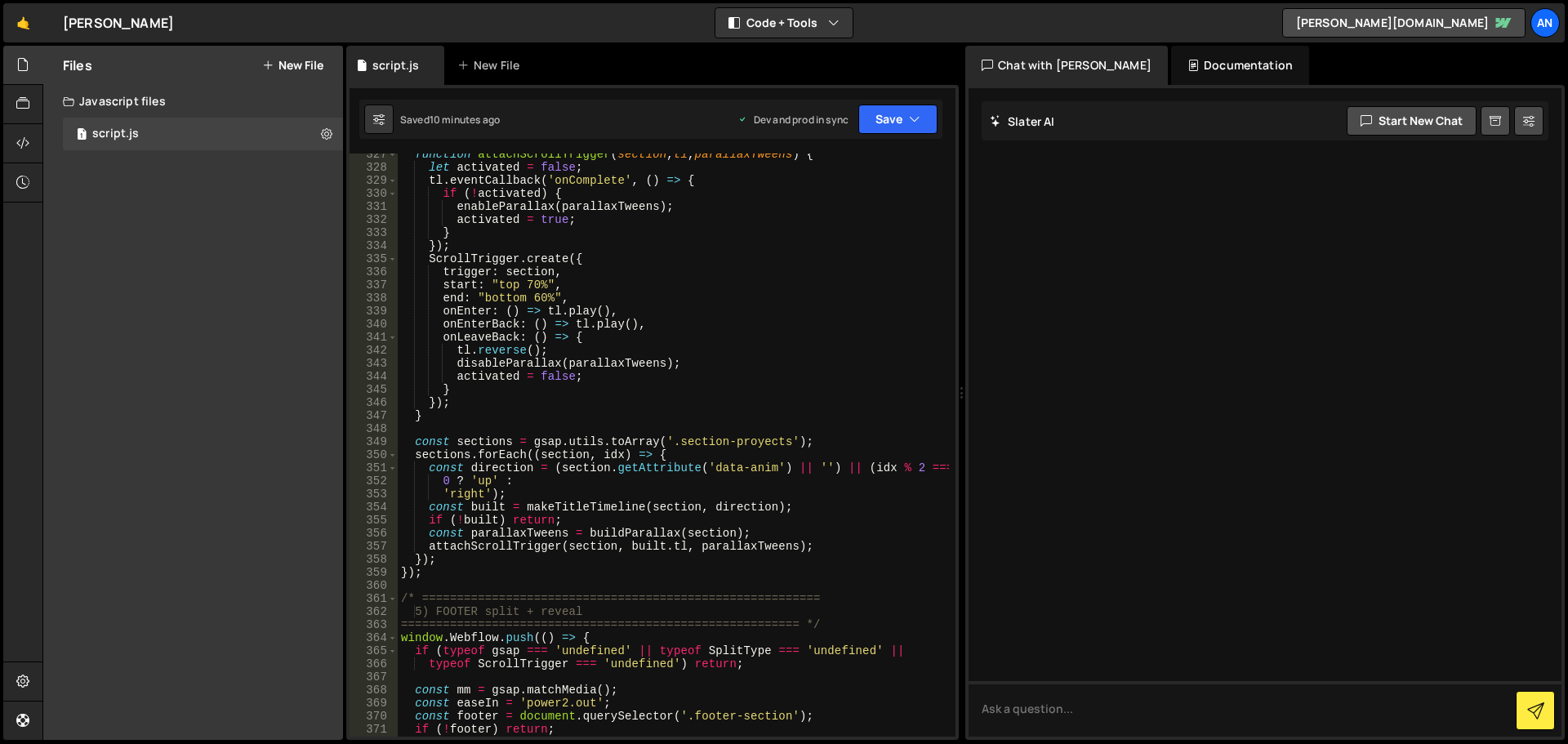
scroll to position [4475, 0]
click at [432, 576] on div "function attachScrollTrigger ( section , tl , parallaxTweens ) { let activated …" at bounding box center [674, 453] width 551 height 610
type textarea "});"
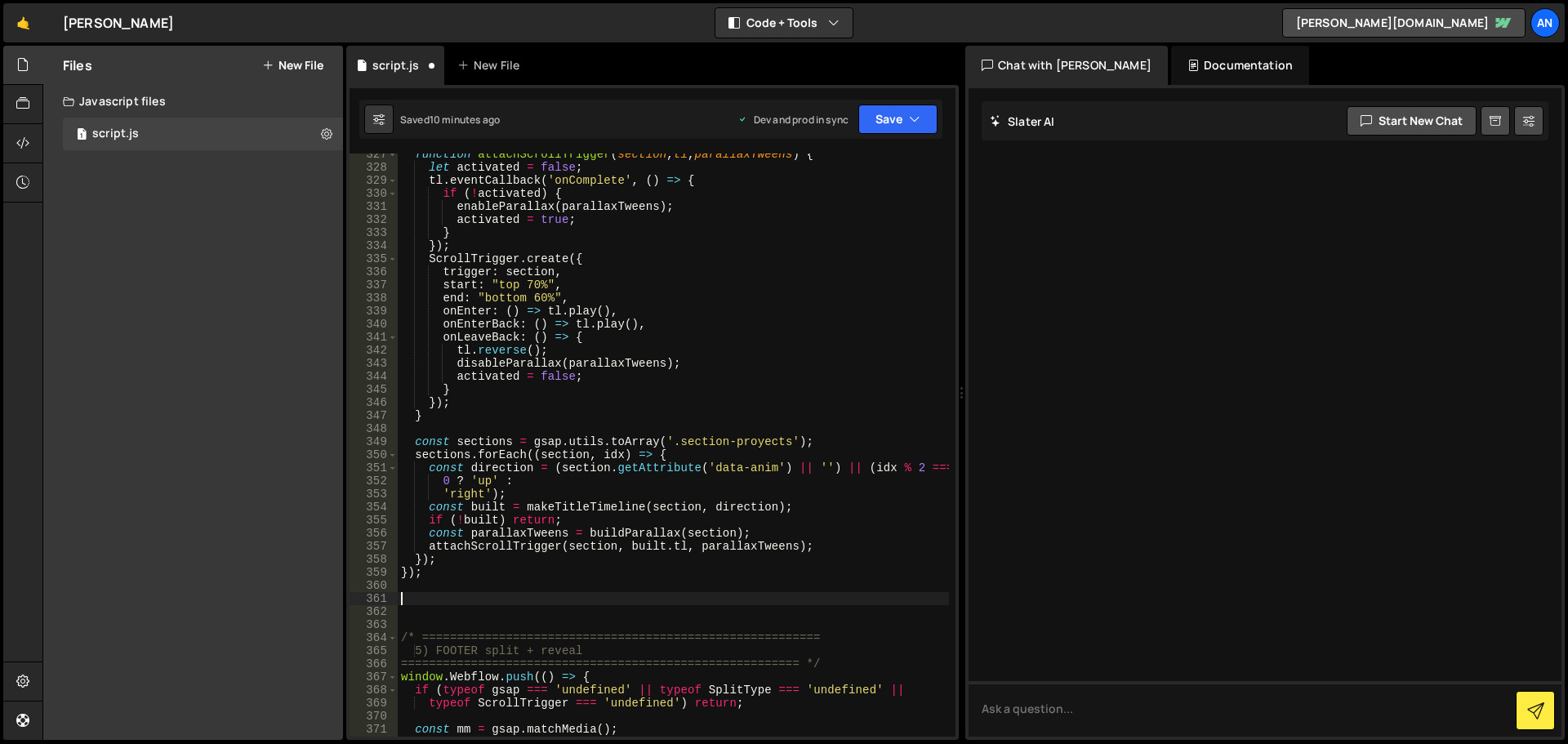
paste textarea "});"
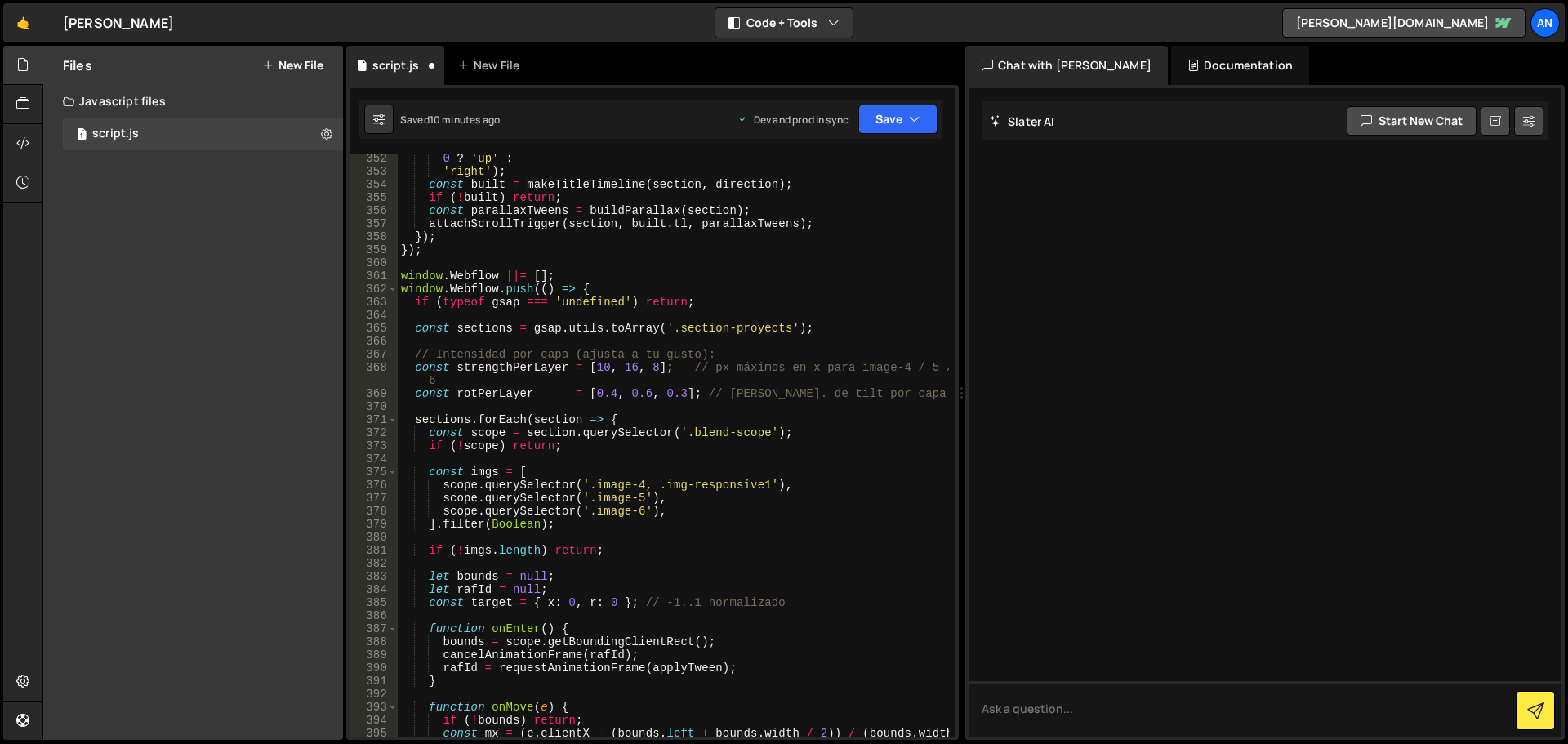
scroll to position [4748, 0]
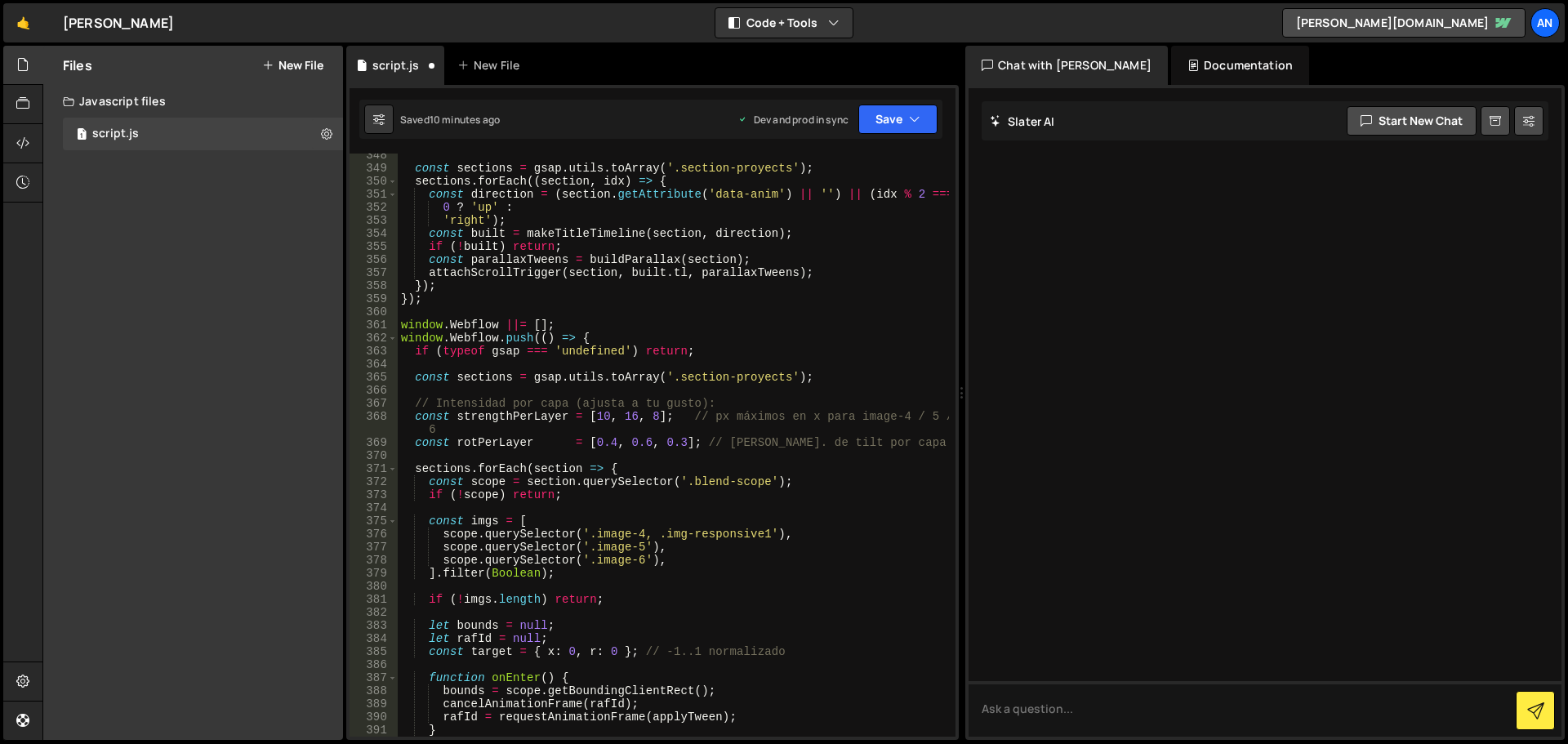
click at [597, 332] on div "const sections = gsap . utils . toArray ( '.section-proyects' ) ; sections . fo…" at bounding box center [674, 453] width 551 height 610
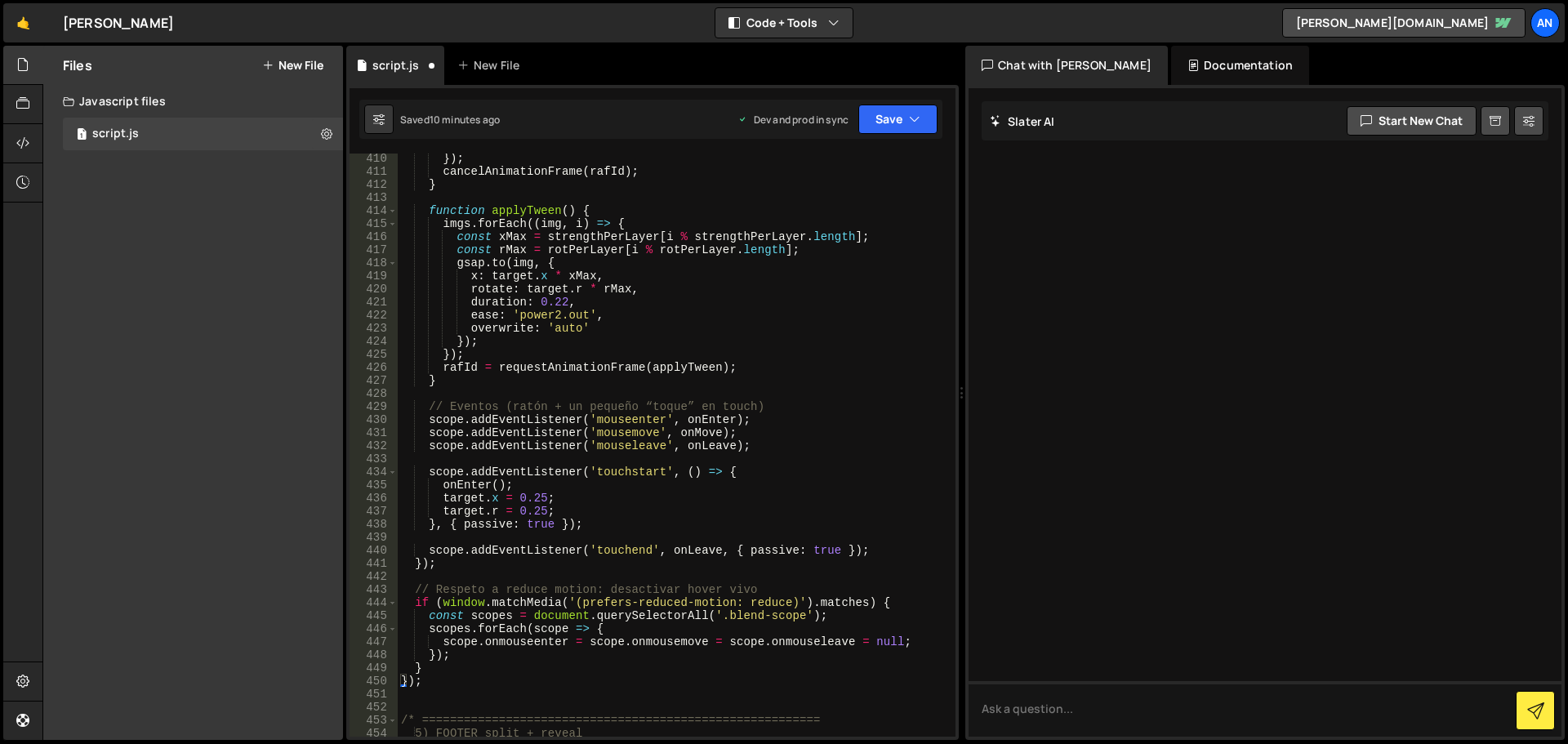
scroll to position [5631, 0]
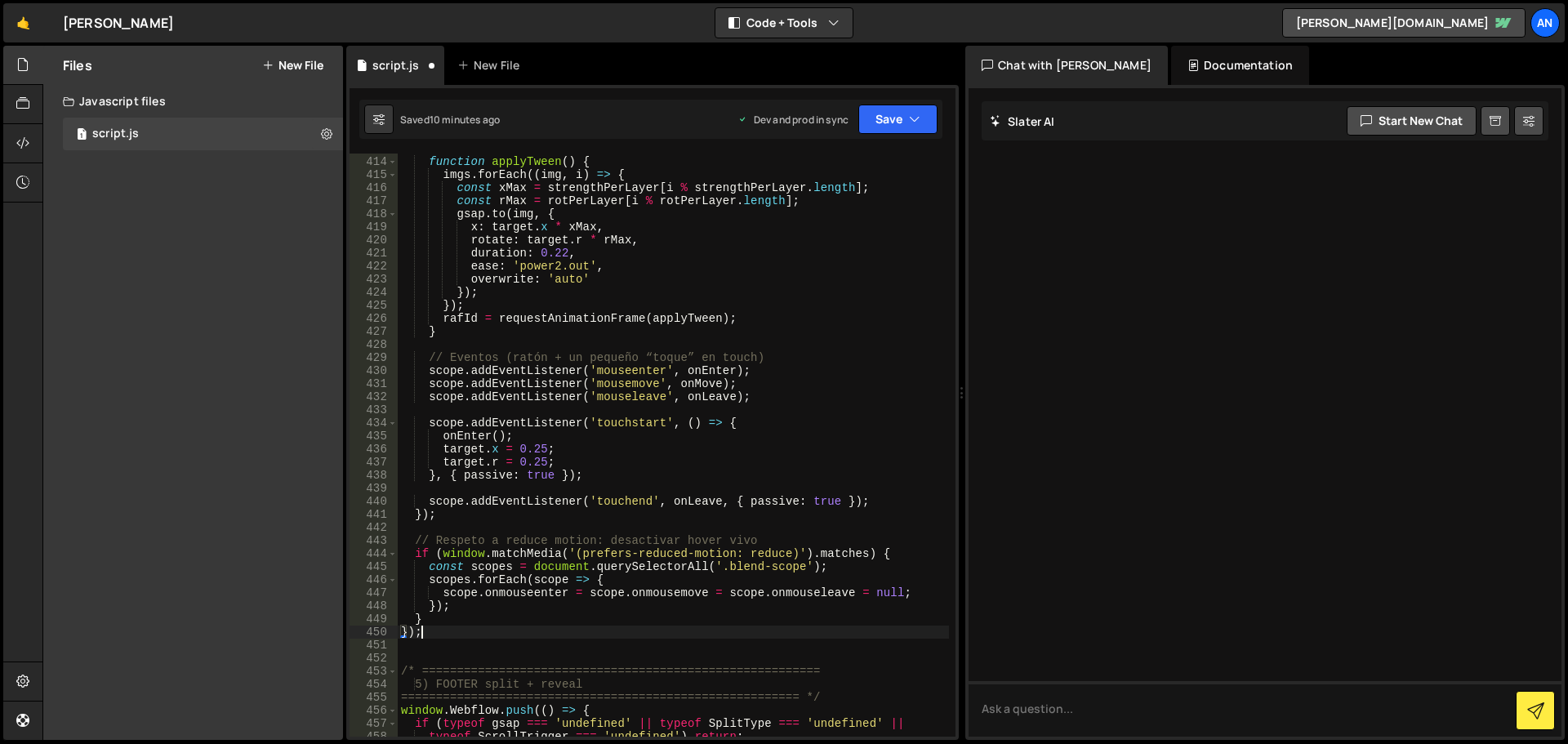
click at [423, 633] on div "function applyTween ( ) { imgs . forEach (( img , i ) => { const xMax = strengt…" at bounding box center [674, 447] width 551 height 610
click at [885, 124] on button "Save" at bounding box center [898, 119] width 80 height 30
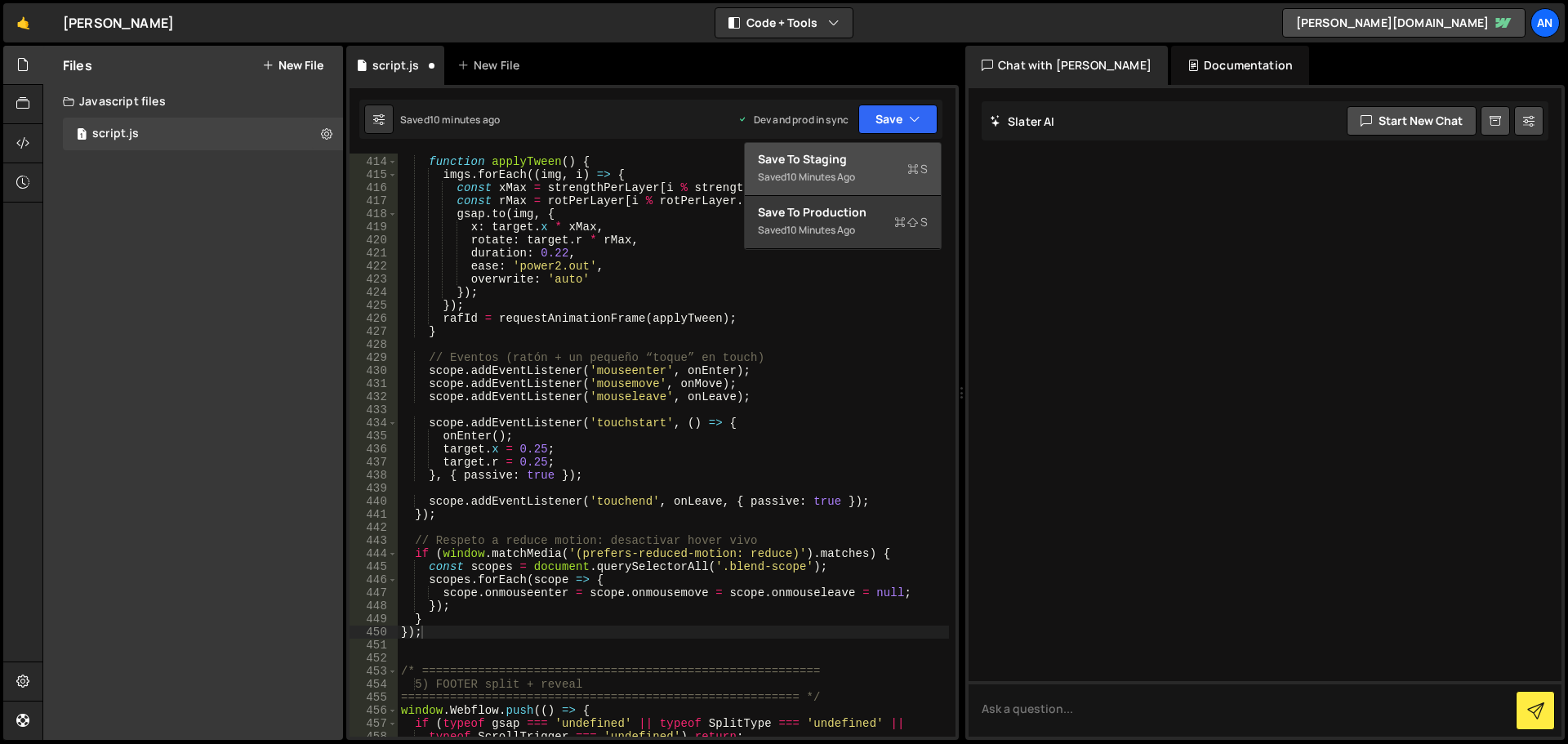
click at [875, 155] on div "Save to Staging S" at bounding box center [843, 159] width 170 height 16
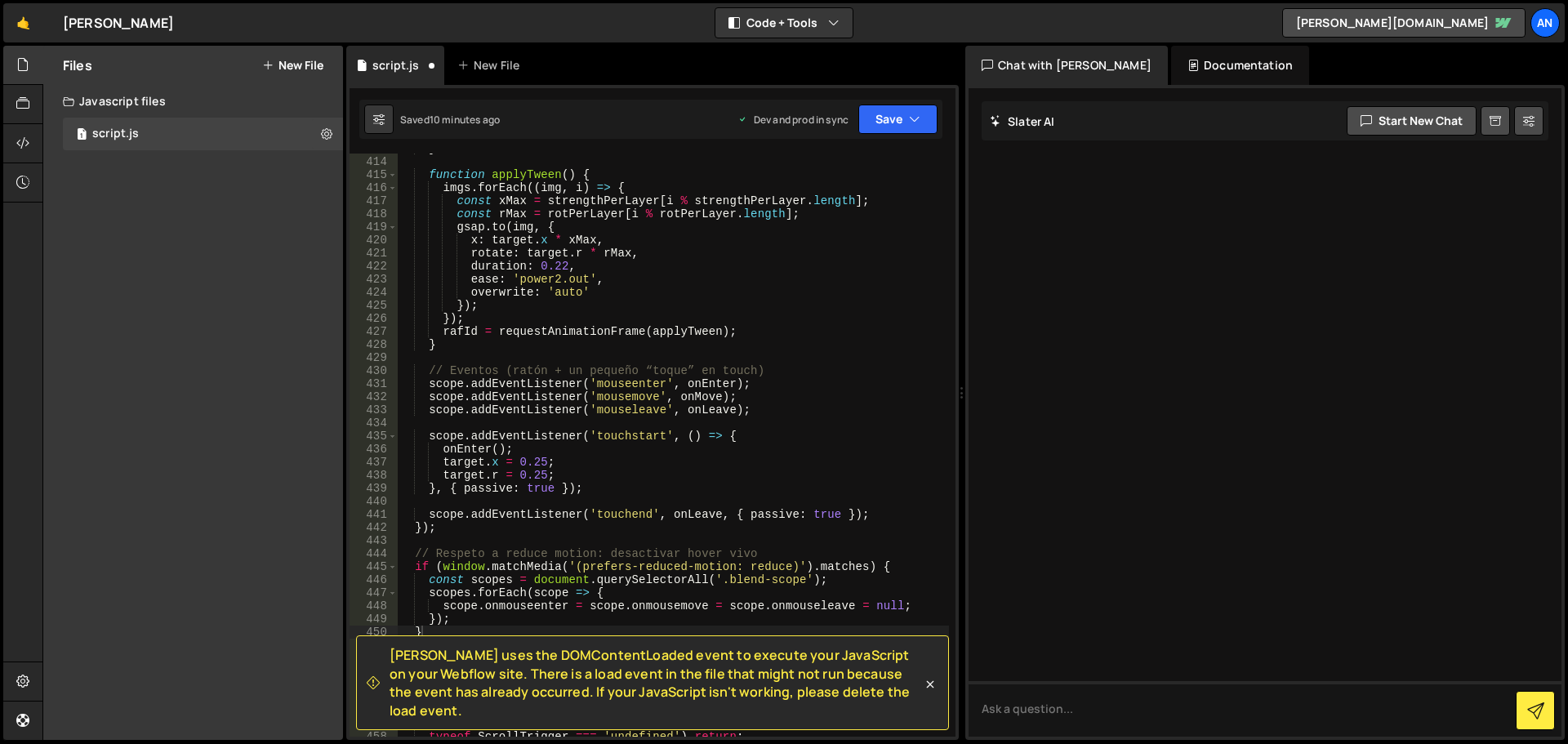
scroll to position [5617, 0]
click at [890, 121] on button "Save" at bounding box center [898, 119] width 80 height 30
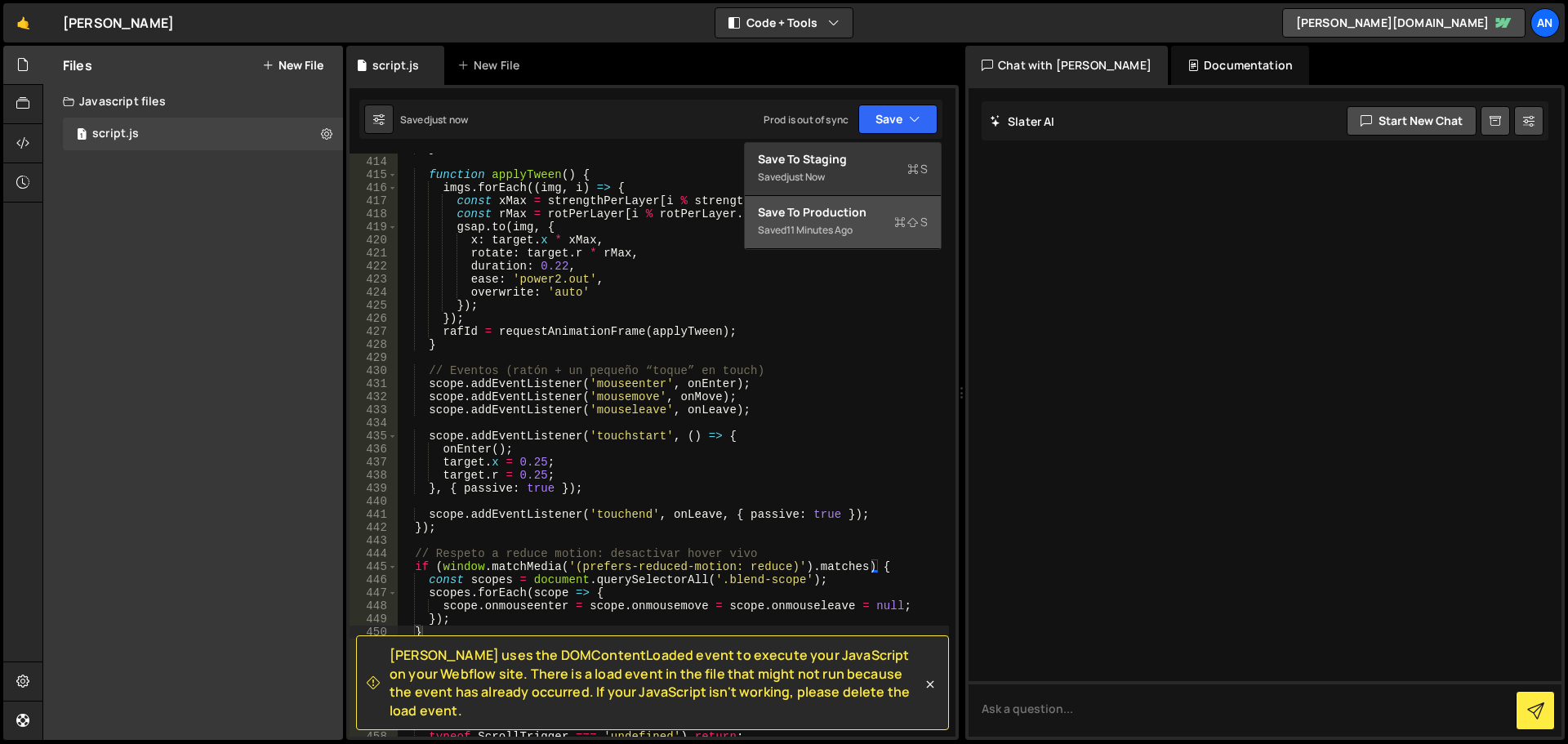
click at [852, 231] on div "11 minutes ago" at bounding box center [820, 230] width 67 height 14
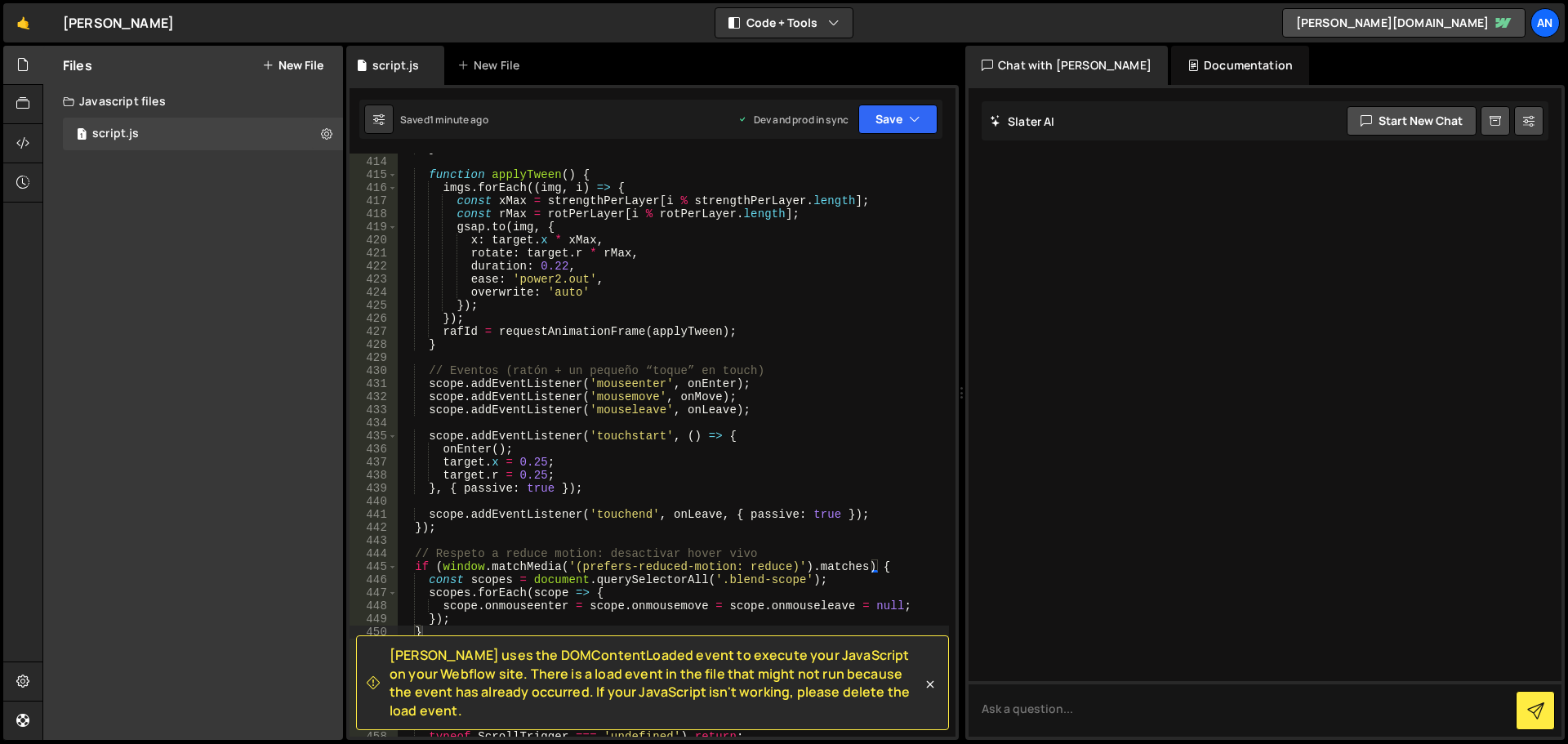
click at [704, 459] on div "} function applyTween ( ) { imgs . forEach (( img , i ) => { const xMax = stren…" at bounding box center [674, 447] width 551 height 610
type textarea "})();"
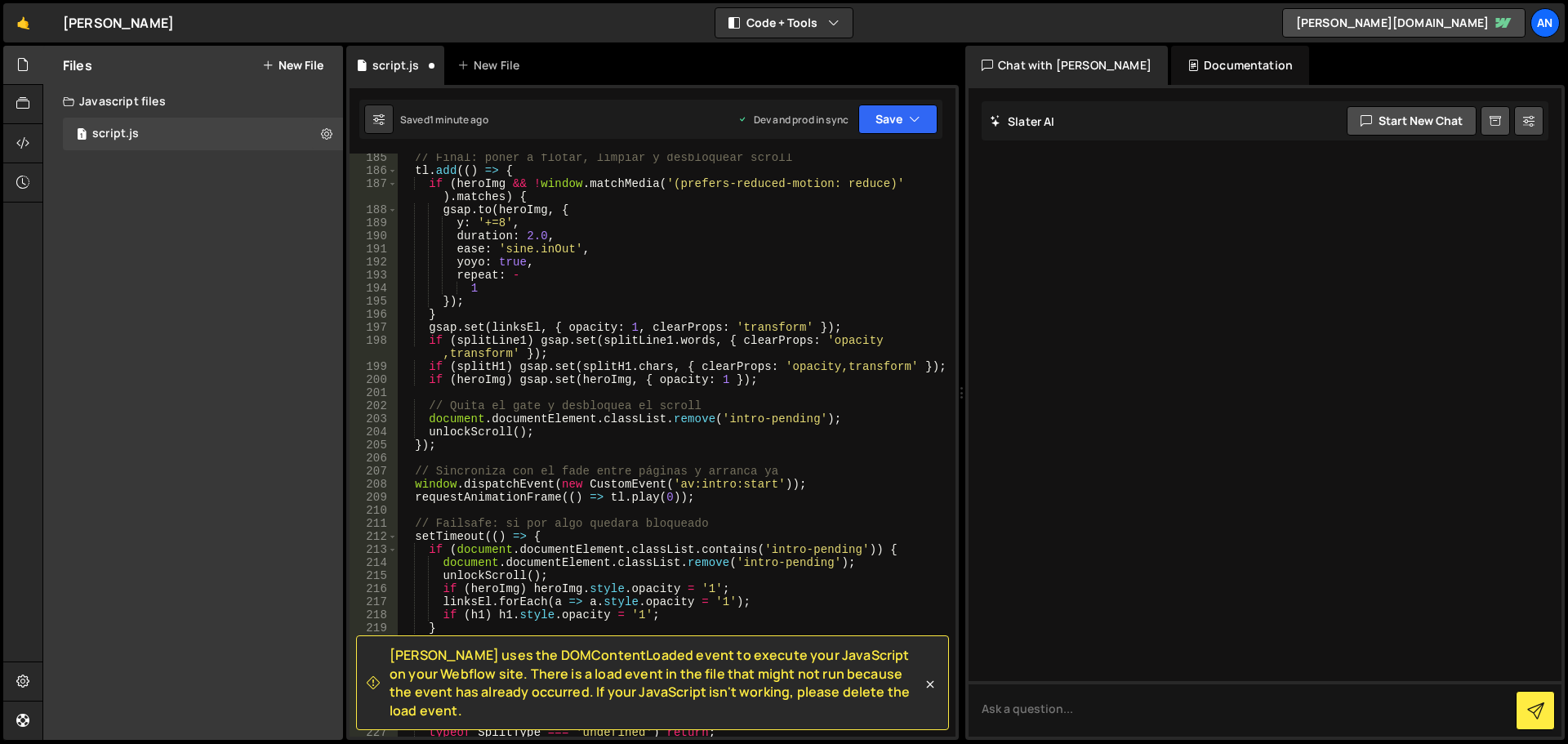
scroll to position [2759, 0]
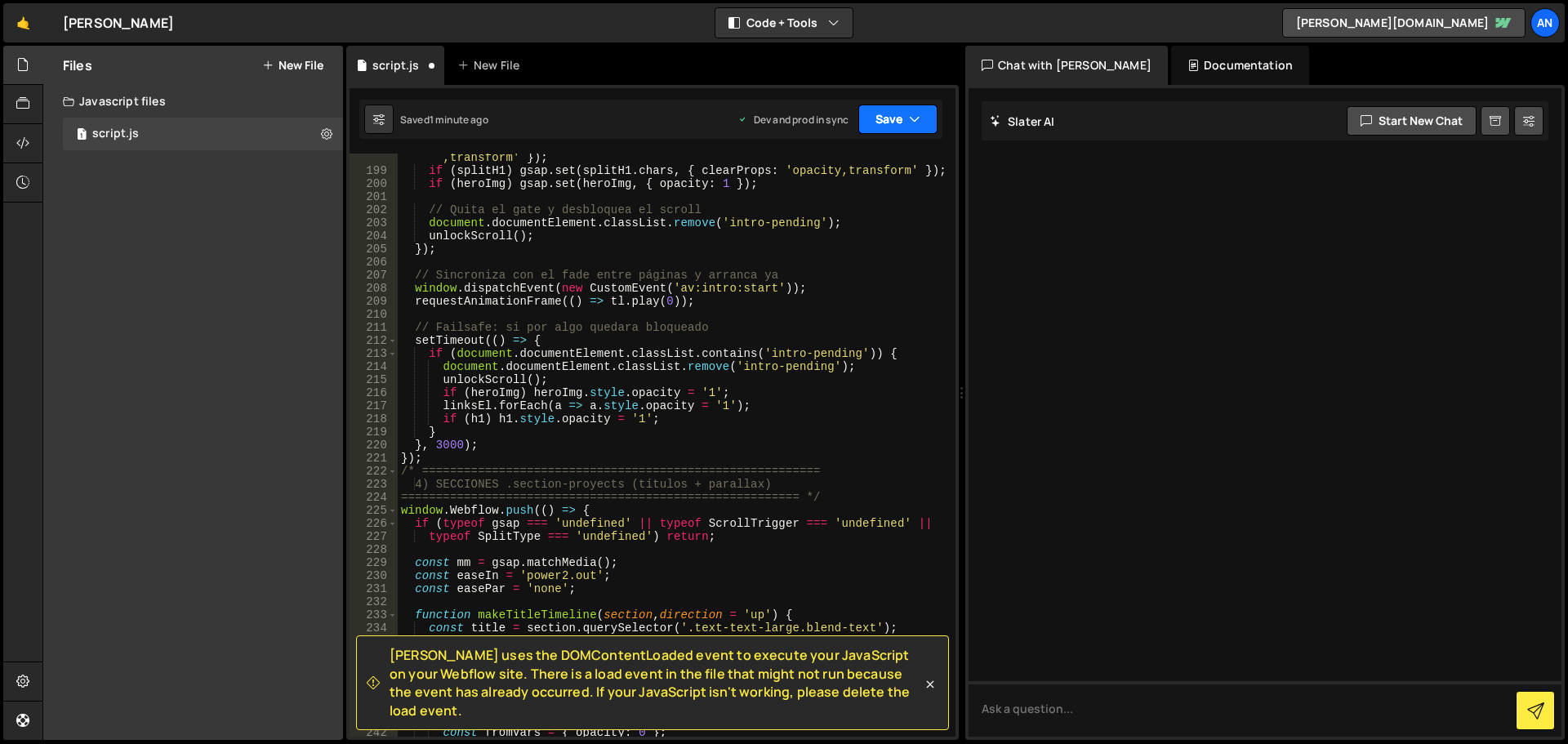
click at [890, 115] on button "Save" at bounding box center [898, 119] width 80 height 30
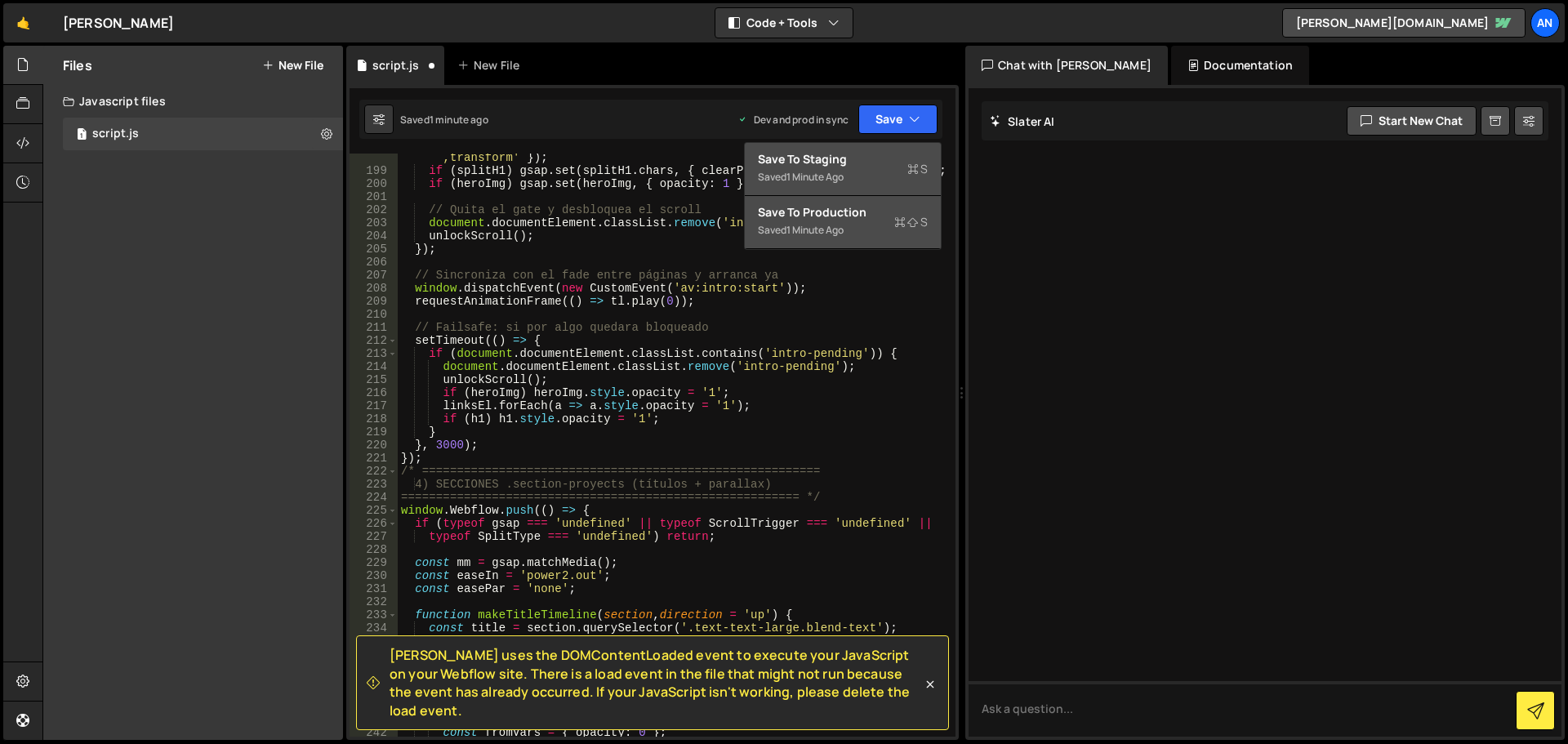
click at [883, 162] on div "Save to Staging S" at bounding box center [843, 159] width 170 height 16
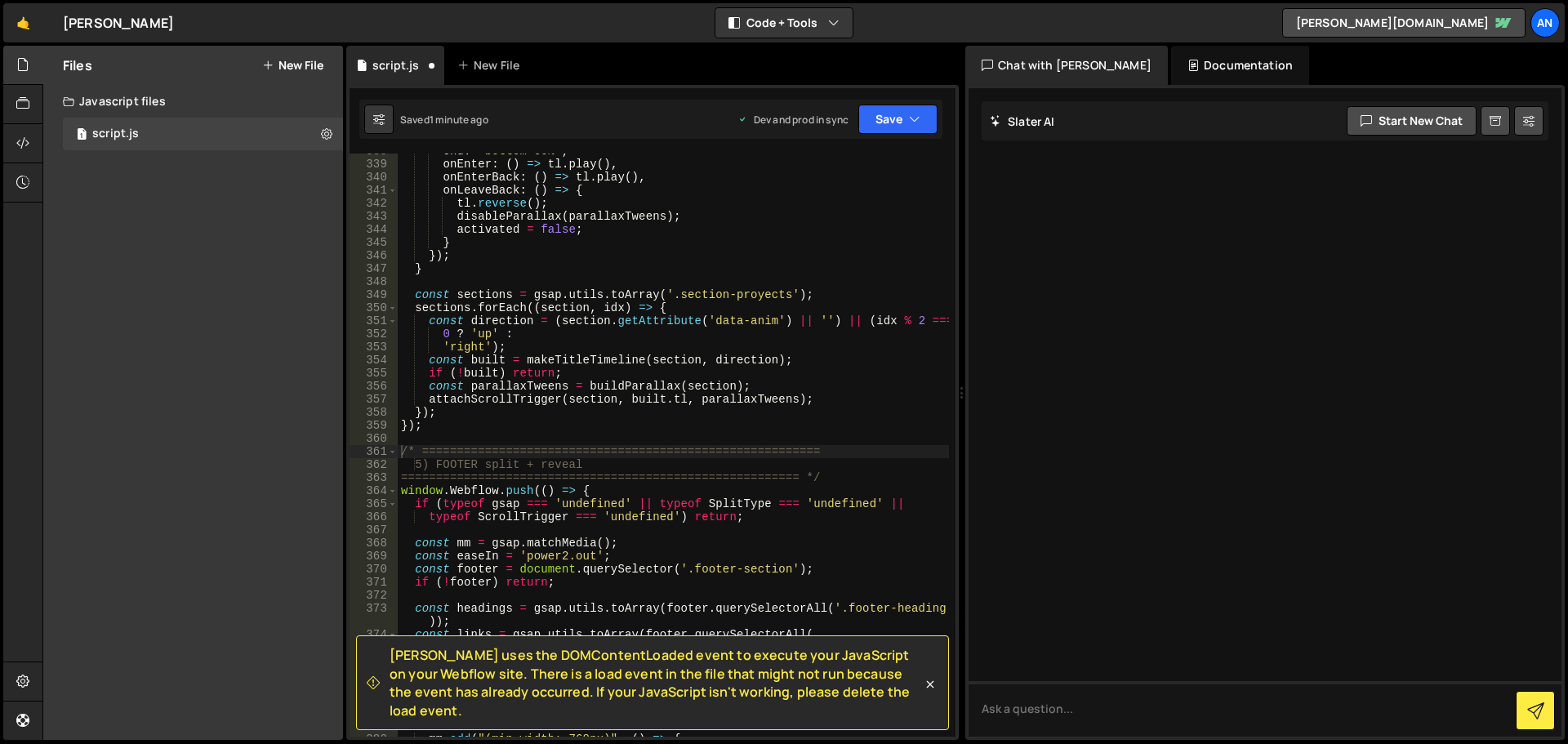
scroll to position [4621, 0]
click at [890, 119] on button "Save" at bounding box center [898, 119] width 80 height 30
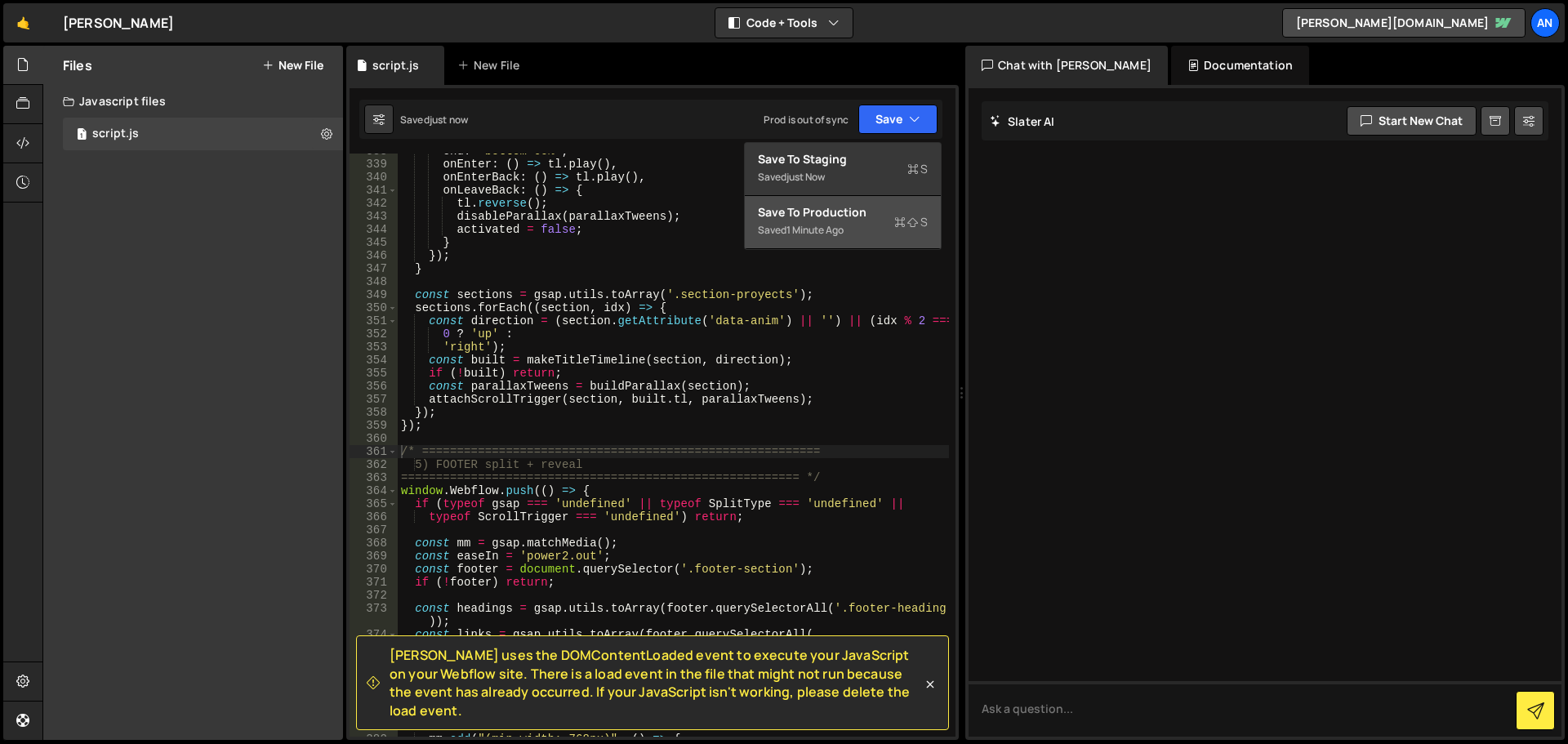
click at [847, 203] on button "Save to Production S Saved 1 minute ago" at bounding box center [843, 222] width 196 height 53
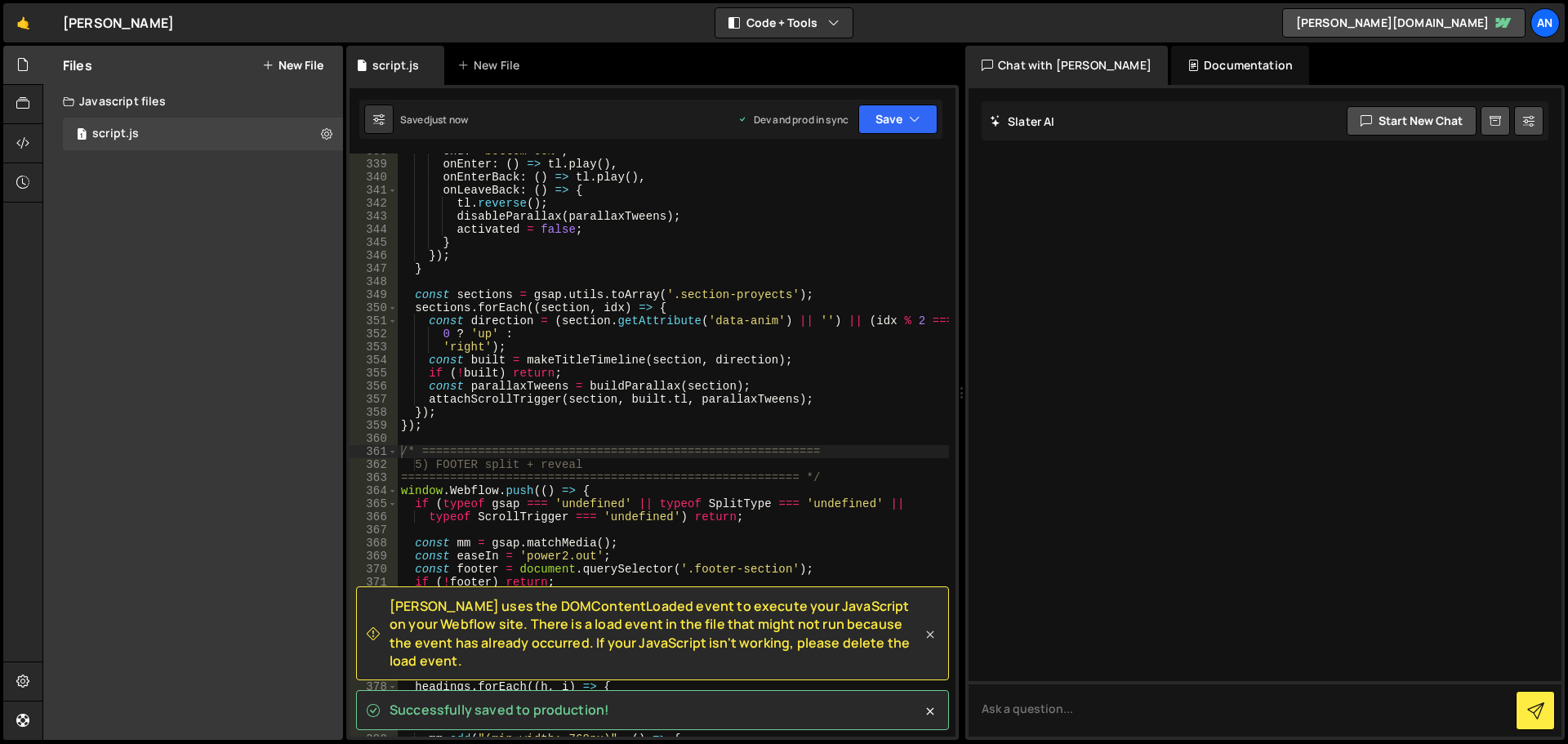
click at [928, 643] on icon at bounding box center [930, 635] width 16 height 16
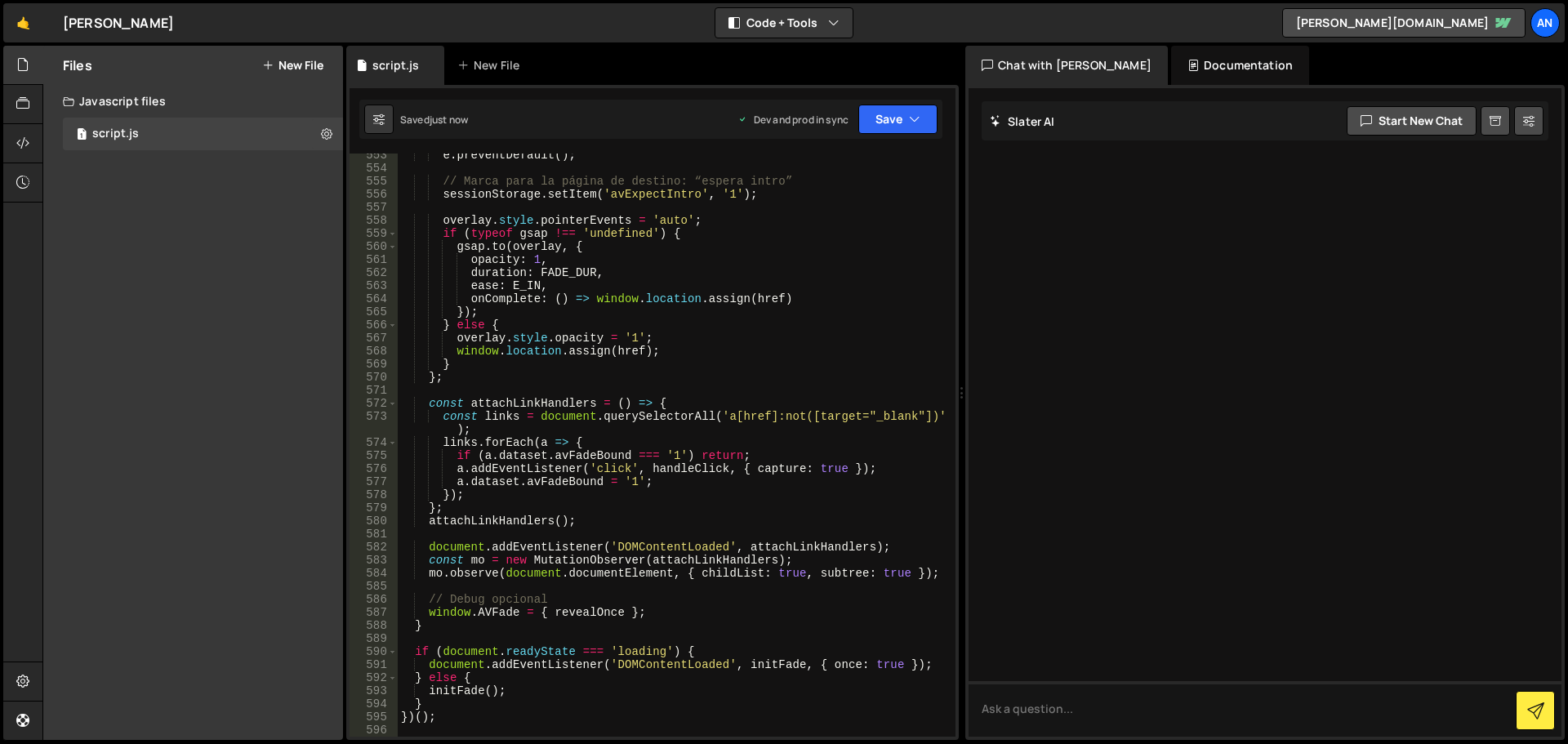
scroll to position [6645, 0]
